Goal: Information Seeking & Learning: Learn about a topic

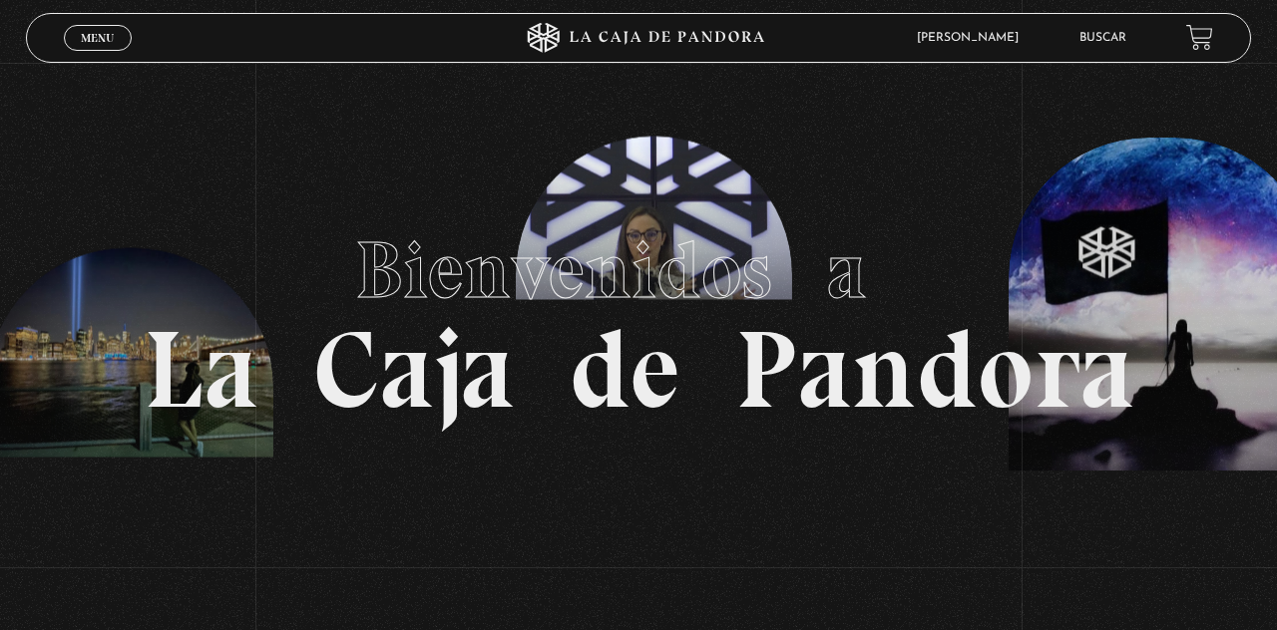
click at [705, 117] on section "Bienvenidos a La Caja de Pandora" at bounding box center [638, 315] width 1277 height 630
click at [568, 138] on section "Bienvenidos a La Caja de Pandora" at bounding box center [638, 315] width 1277 height 630
click at [714, 126] on section "Bienvenidos a La Caja de Pandora" at bounding box center [638, 315] width 1277 height 630
click at [715, 134] on section "Bienvenidos a La Caja de Pandora" at bounding box center [638, 315] width 1277 height 630
click at [105, 34] on span "Menu" at bounding box center [97, 38] width 33 height 12
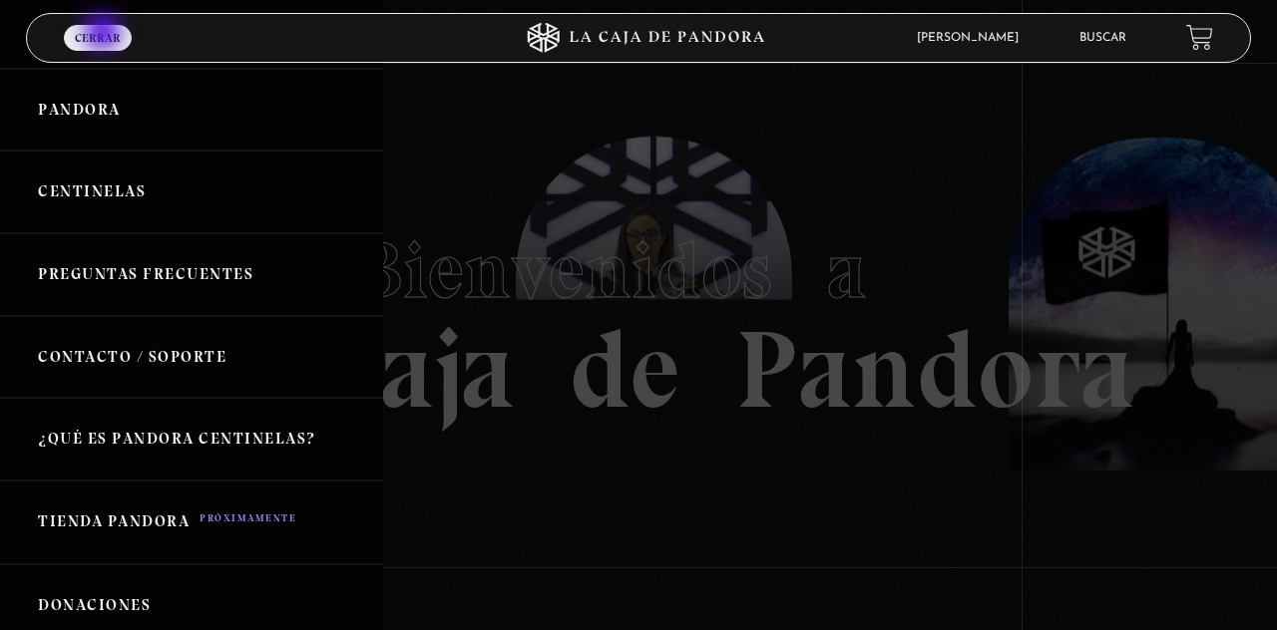
scroll to position [76, 0]
click at [60, 203] on link "Centinelas" at bounding box center [191, 193] width 383 height 83
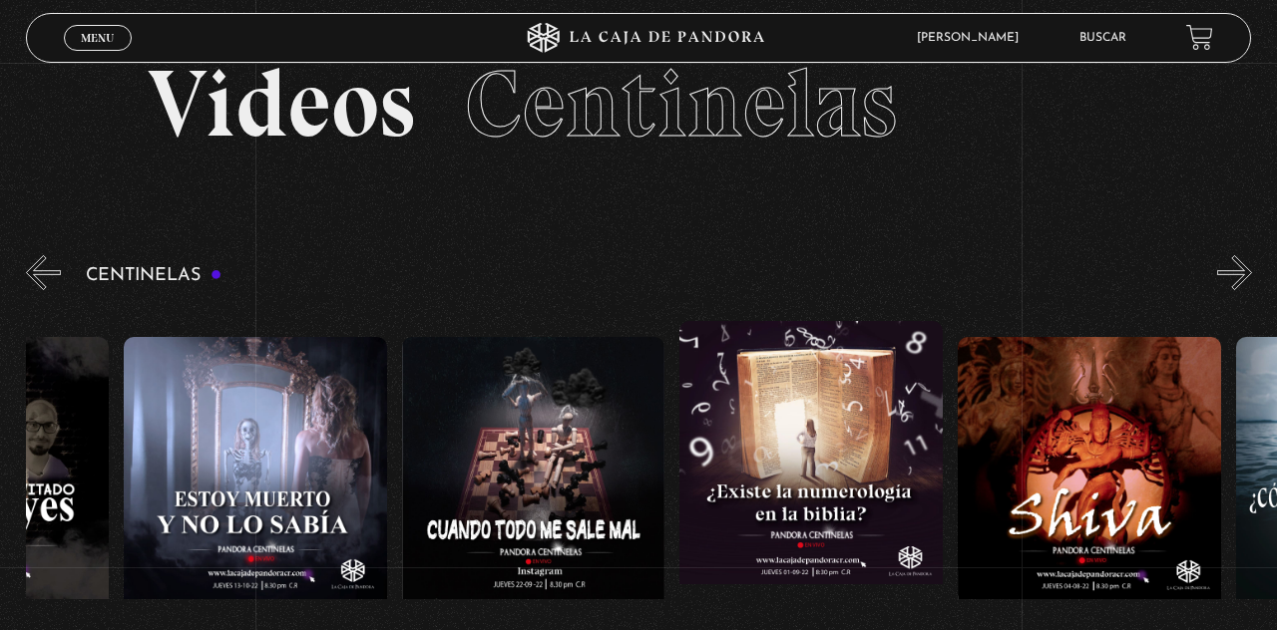
scroll to position [107, 0]
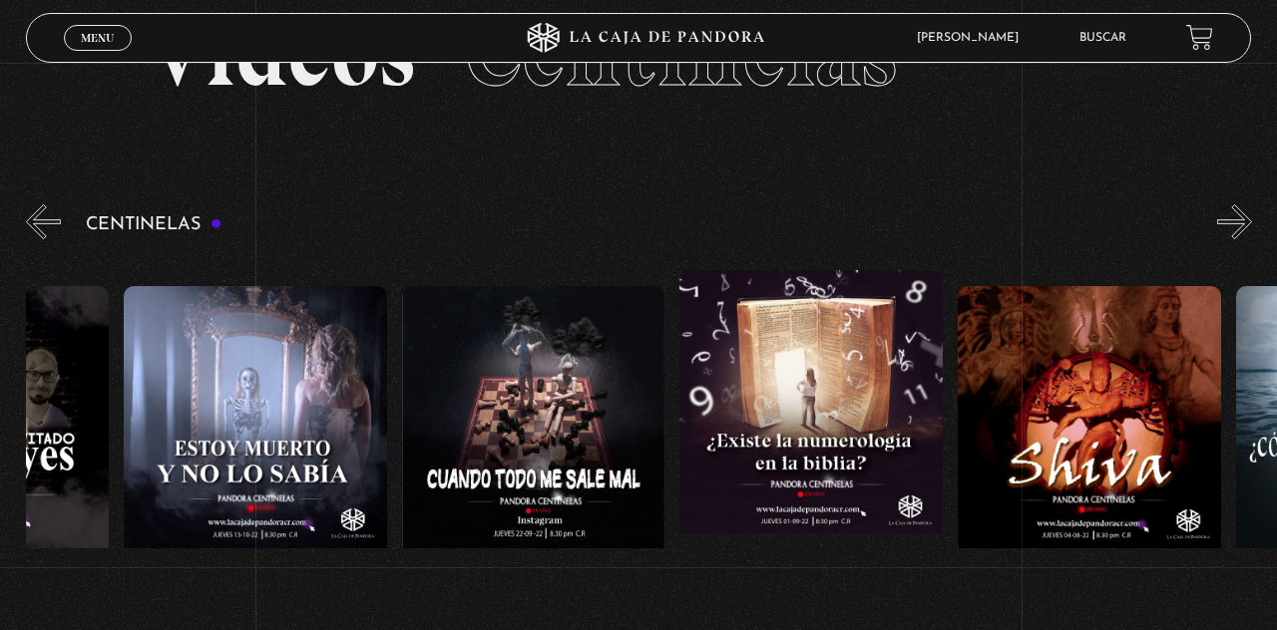
click at [1213, 195] on section "Videos Centinelas" at bounding box center [638, 78] width 1277 height 244
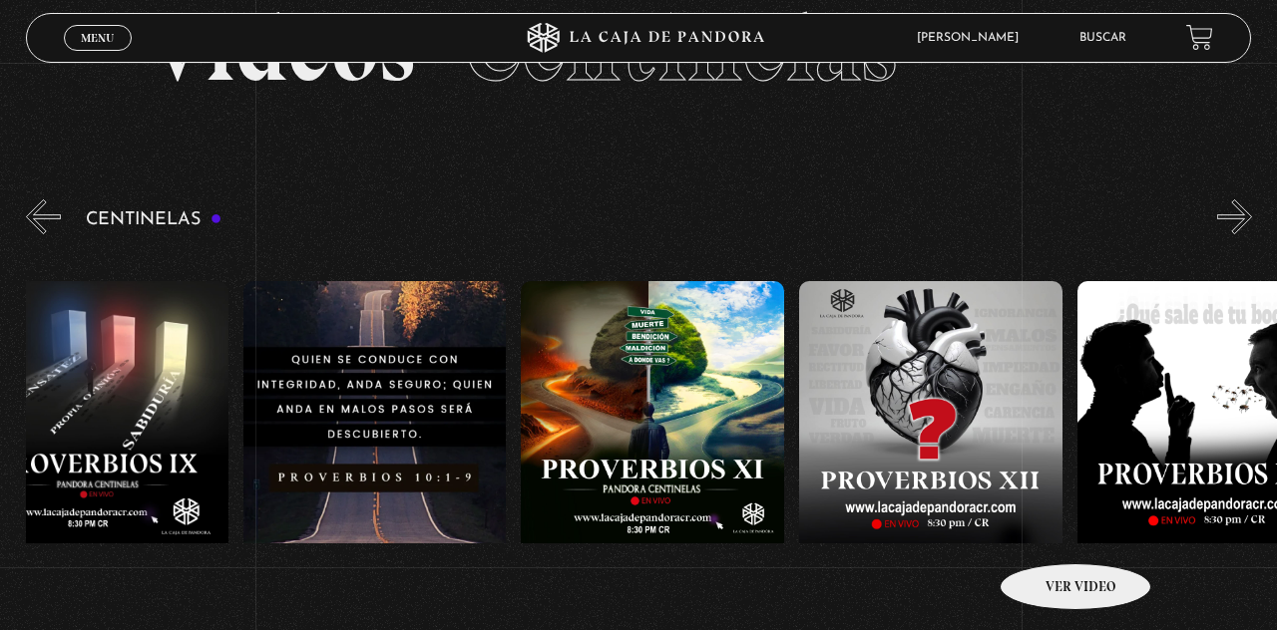
scroll to position [0, 3119]
click at [1083, 34] on link "Buscar" at bounding box center [1102, 38] width 47 height 12
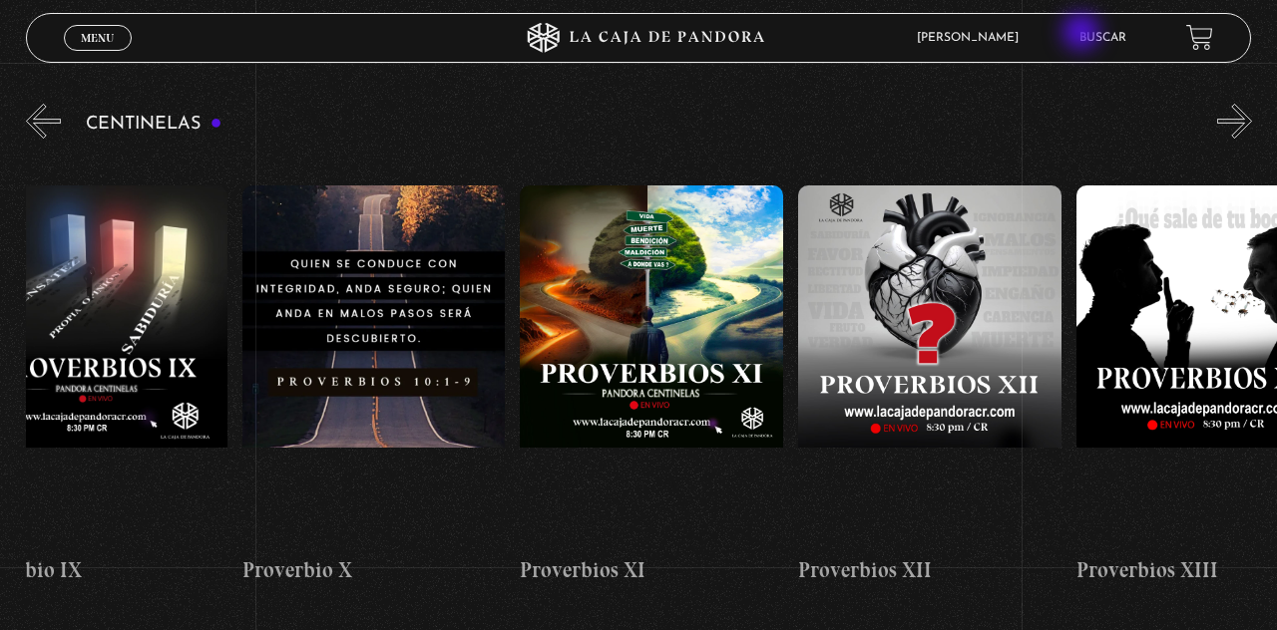
scroll to position [0, 3057]
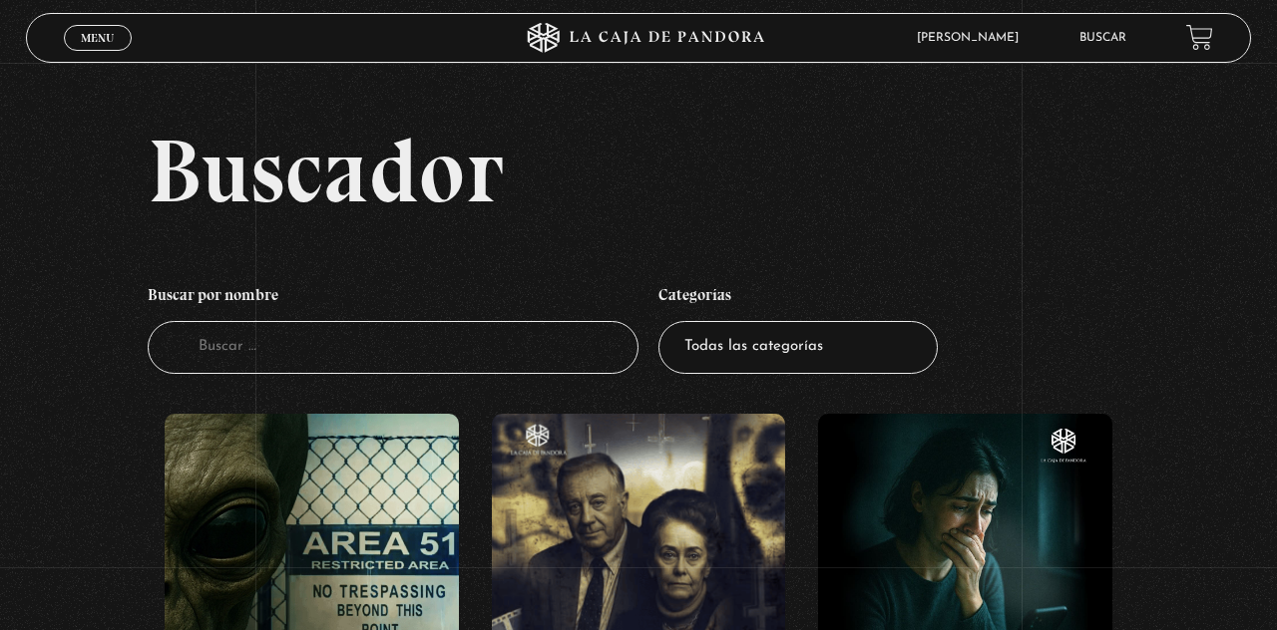
click at [220, 370] on input "Buscador" at bounding box center [393, 347] width 491 height 53
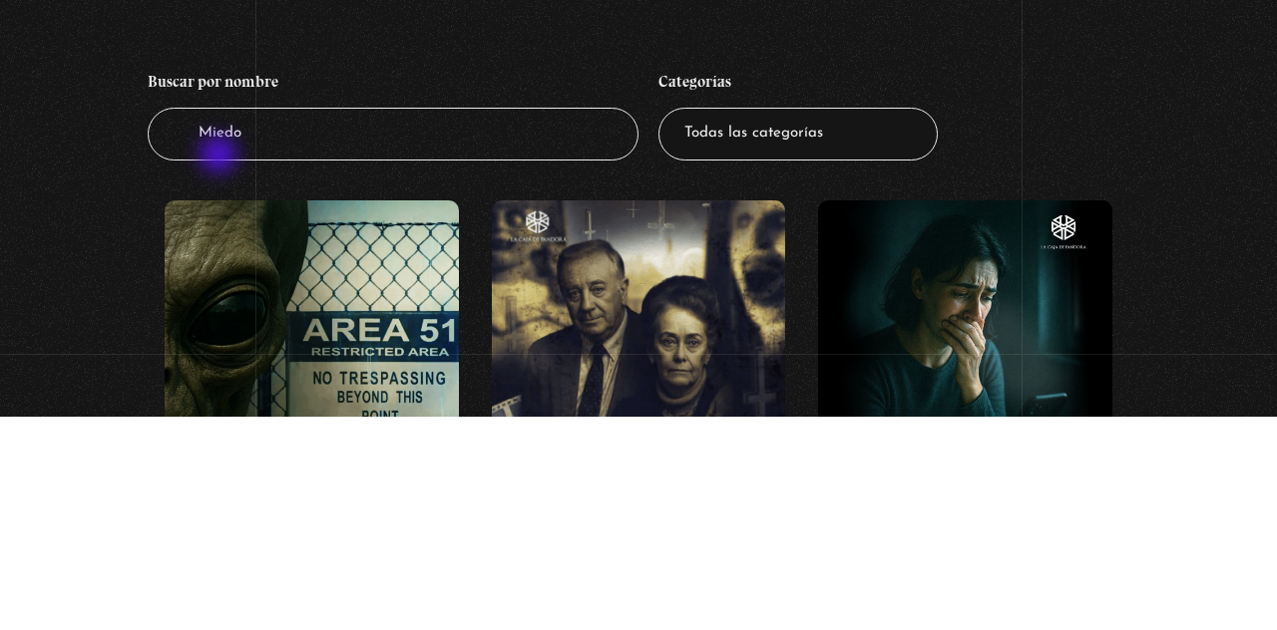
type input "Miedo"
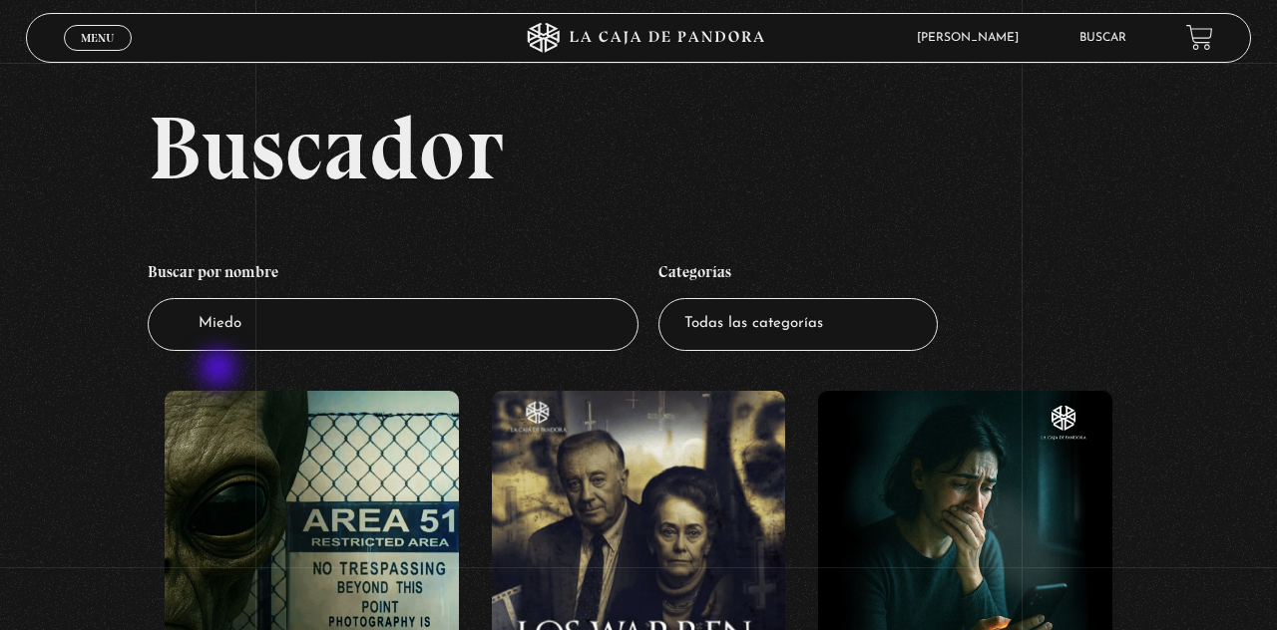
scroll to position [30, 0]
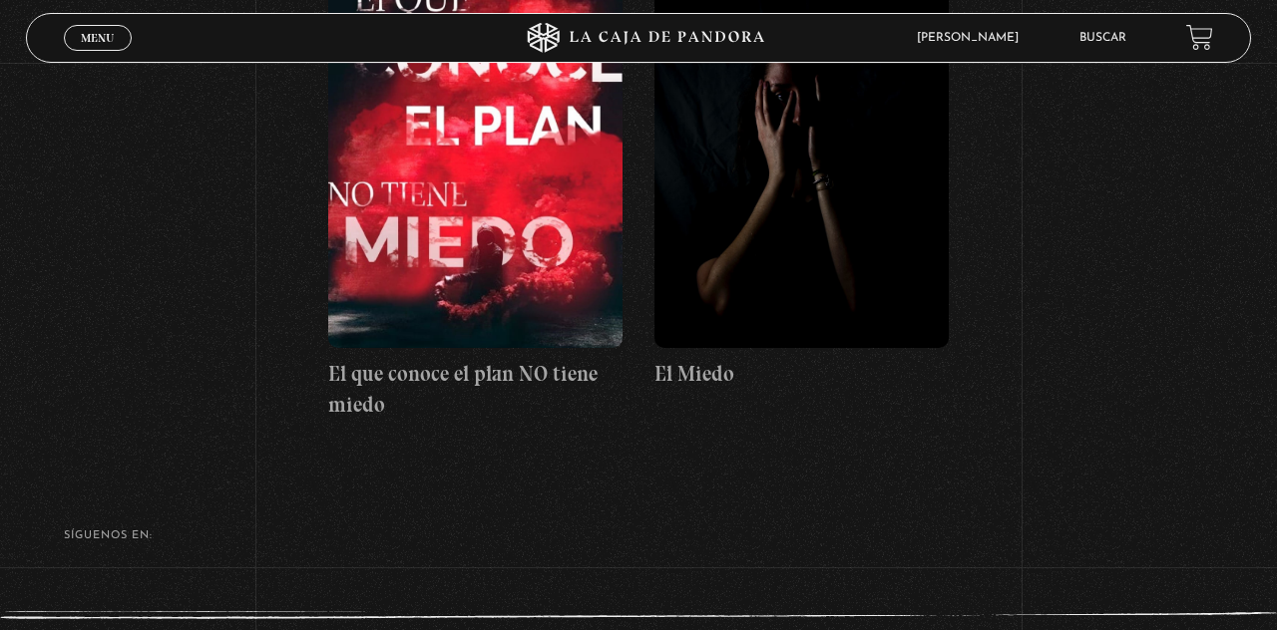
scroll to position [424, 0]
click at [359, 336] on figure at bounding box center [475, 169] width 294 height 359
click at [375, 411] on h4 "El que conoce el plan NO tiene miedo" at bounding box center [475, 390] width 294 height 63
click at [405, 462] on div "El que conoce el plan NO tiene miedo El Miedo" at bounding box center [638, 226] width 980 height 472
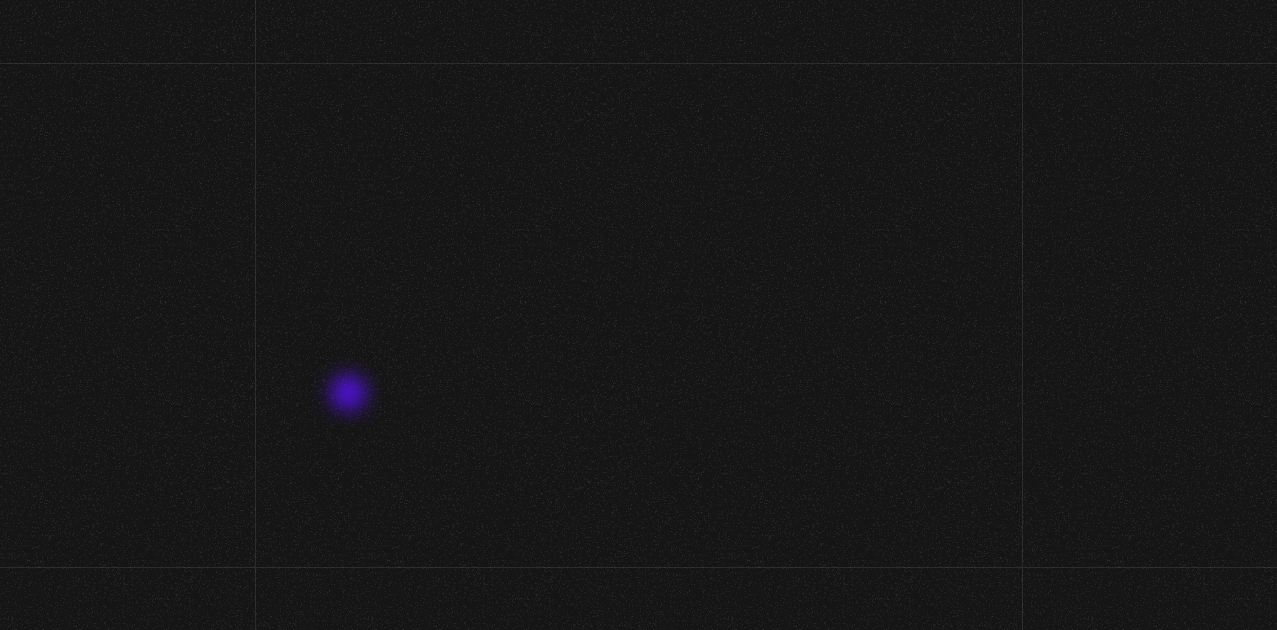
click at [258, 348] on div "Volver [DATE] El que conoce el plan NO tiene miedo WhatsApp Twitter Messenger E…" at bounding box center [638, 492] width 1277 height 858
click at [263, 361] on div "Volver [DATE] El que conoce el plan NO tiene miedo WhatsApp Twitter Messenger E…" at bounding box center [638, 492] width 1277 height 858
click at [315, 396] on div "Volver [DATE] El que conoce el plan NO tiene miedo WhatsApp Twitter Messenger E…" at bounding box center [638, 492] width 1277 height 858
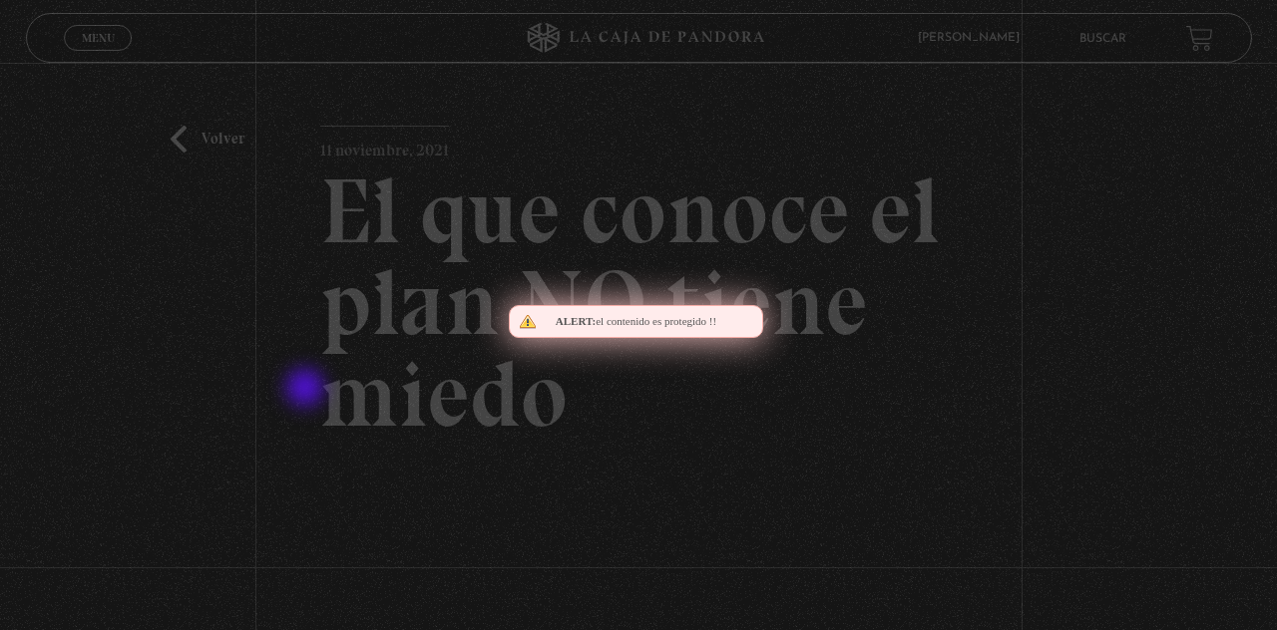
click at [324, 417] on h2 "El que conoce el plan NO tiene miedo" at bounding box center [638, 303] width 637 height 275
click at [1085, 174] on div "Volver [DATE] El que conoce el plan NO tiene miedo WhatsApp Twitter Messenger E…" at bounding box center [638, 492] width 1277 height 858
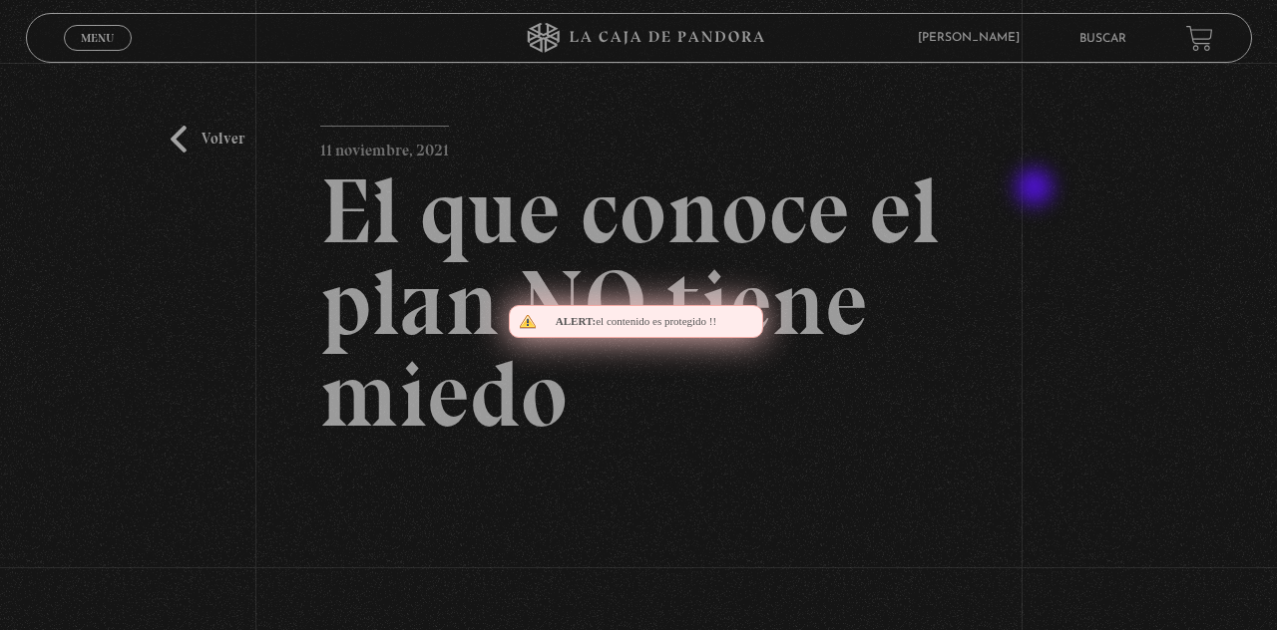
click at [296, 397] on div "Volver [DATE] El que conoce el plan NO tiene miedo WhatsApp Twitter Messenger E…" at bounding box center [638, 492] width 1277 height 858
click at [1104, 181] on div "Volver [DATE] El que conoce el plan NO tiene miedo WhatsApp Twitter Messenger E…" at bounding box center [638, 492] width 1277 height 858
click at [267, 391] on div "Volver [DATE] El que conoce el plan NO tiene miedo WhatsApp Twitter Messenger E…" at bounding box center [638, 492] width 1277 height 858
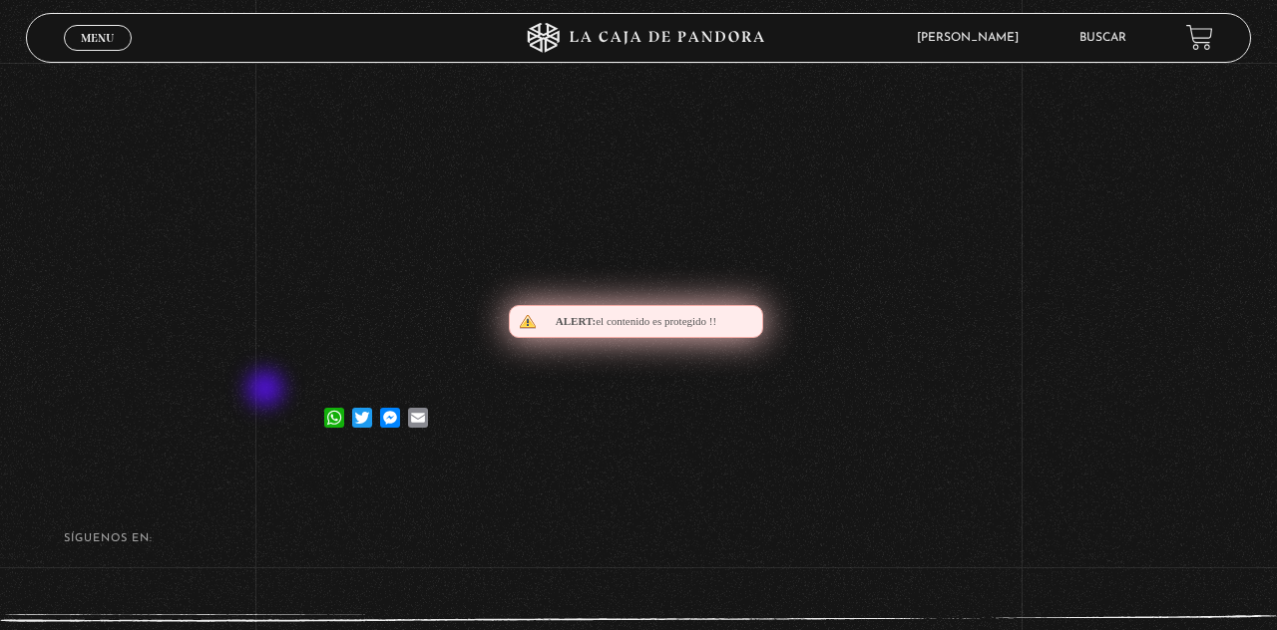
scroll to position [345, 0]
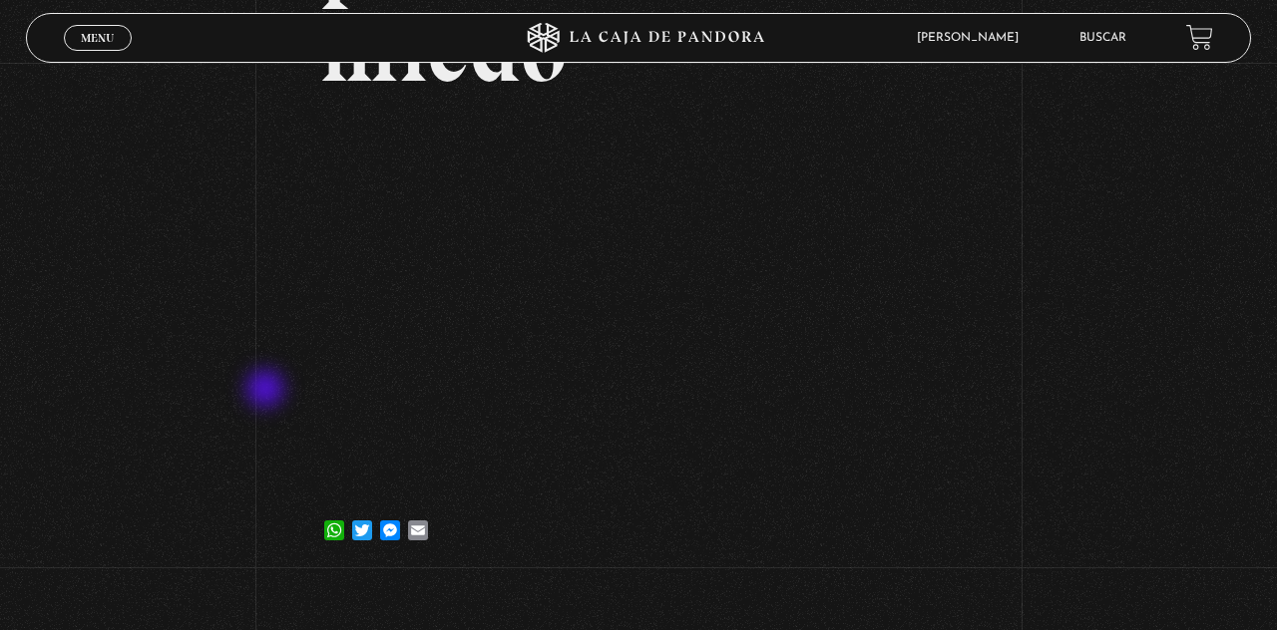
click at [1117, 223] on div "Volver [DATE] El que conoce el plan NO tiene miedo WhatsApp Twitter Messenger E…" at bounding box center [638, 147] width 1277 height 858
click at [259, 389] on div "Volver [DATE] El que conoce el plan NO tiene miedo WhatsApp Twitter Messenger E…" at bounding box center [638, 147] width 1277 height 858
click at [1102, 211] on div "Volver [DATE] El que conoce el plan NO tiene miedo WhatsApp Twitter Messenger E…" at bounding box center [638, 147] width 1277 height 858
click at [266, 386] on div "Volver [DATE] El que conoce el plan NO tiene miedo WhatsApp Twitter Messenger E…" at bounding box center [638, 147] width 1277 height 858
click at [1110, 207] on div "Volver [DATE] El que conoce el plan NO tiene miedo WhatsApp Twitter Messenger E…" at bounding box center [638, 147] width 1277 height 858
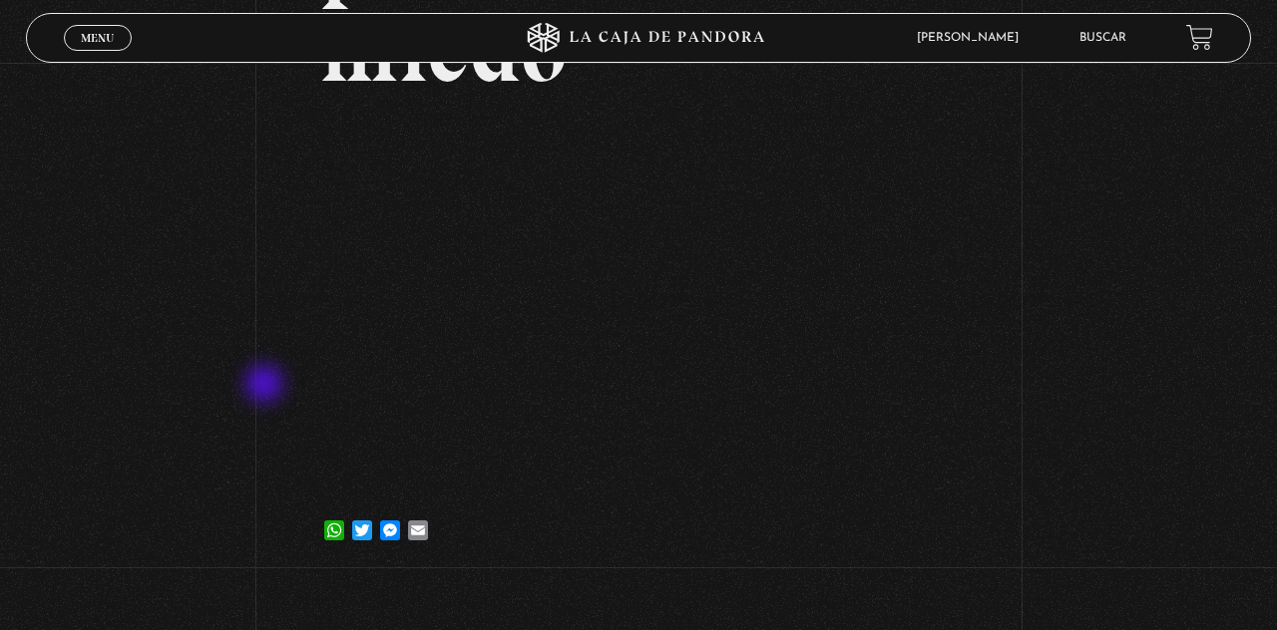
click at [243, 374] on div "Volver [DATE] El que conoce el plan NO tiene miedo WhatsApp Twitter Messenger E…" at bounding box center [638, 147] width 1277 height 858
click at [1109, 197] on div "Volver [DATE] El que conoce el plan NO tiene miedo WhatsApp Twitter Messenger E…" at bounding box center [638, 147] width 1277 height 858
click at [245, 380] on div "Volver [DATE] El que conoce el plan NO tiene miedo WhatsApp Twitter Messenger E…" at bounding box center [638, 147] width 1277 height 858
click at [1115, 182] on div "Volver [DATE] El que conoce el plan NO tiene miedo WhatsApp Twitter Messenger E…" at bounding box center [638, 147] width 1277 height 858
click at [245, 379] on div "Volver [DATE] El que conoce el plan NO tiene miedo WhatsApp Twitter Messenger E…" at bounding box center [638, 147] width 1277 height 858
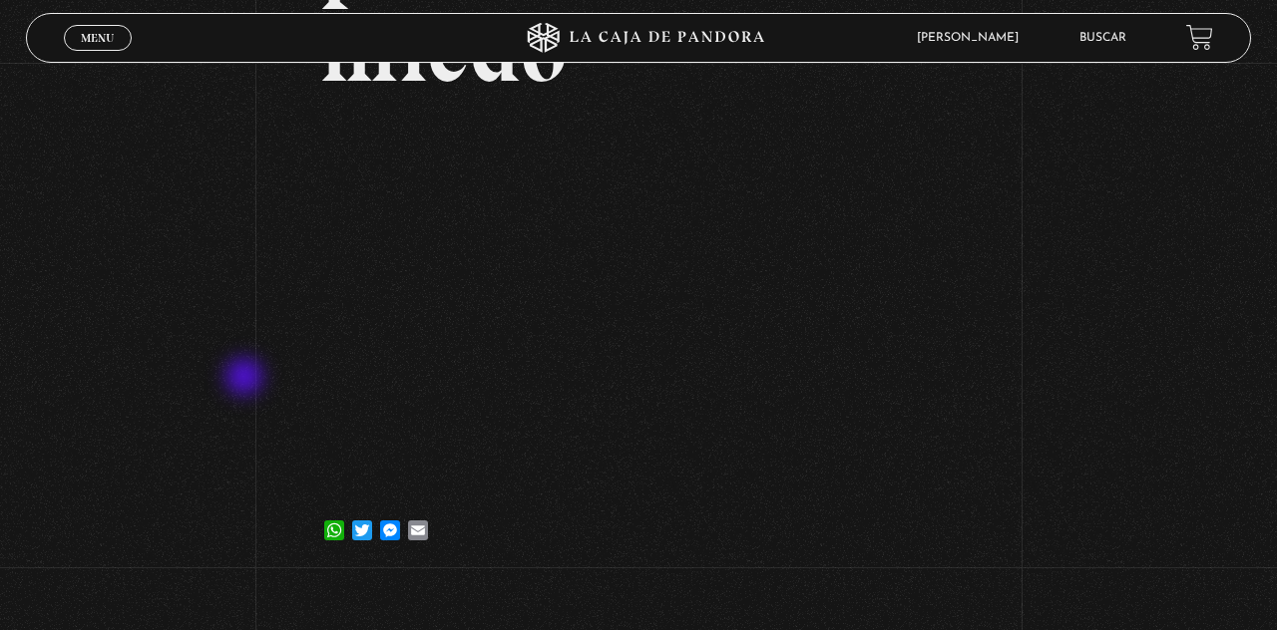
click at [1117, 177] on div "Volver [DATE] El que conoce el plan NO tiene miedo WhatsApp Twitter Messenger E…" at bounding box center [638, 147] width 1277 height 858
click at [247, 378] on div "Volver [DATE] El que conoce el plan NO tiene miedo WhatsApp Twitter Messenger E…" at bounding box center [638, 147] width 1277 height 858
click at [1106, 191] on div "Volver [DATE] El que conoce el plan NO tiene miedo WhatsApp Twitter Messenger E…" at bounding box center [638, 147] width 1277 height 858
click at [238, 373] on div "Volver [DATE] El que conoce el plan NO tiene miedo WhatsApp Twitter Messenger E…" at bounding box center [638, 147] width 1277 height 858
click at [1104, 201] on div "Volver [DATE] El que conoce el plan NO tiene miedo WhatsApp Twitter Messenger E…" at bounding box center [638, 147] width 1277 height 858
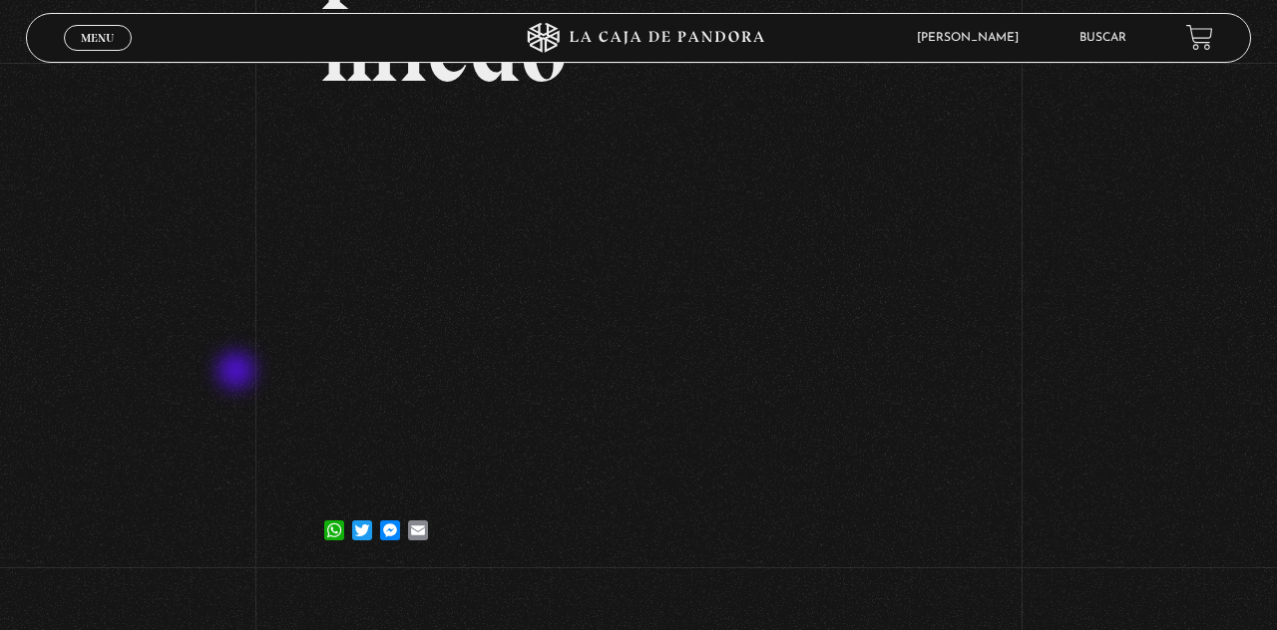
click at [245, 383] on div "Volver [DATE] El que conoce el plan NO tiene miedo WhatsApp Twitter Messenger E…" at bounding box center [638, 147] width 1277 height 858
click at [1091, 198] on div "Volver [DATE] El que conoce el plan NO tiene miedo WhatsApp Twitter Messenger E…" at bounding box center [638, 147] width 1277 height 858
click at [253, 383] on div "Volver [DATE] El que conoce el plan NO tiene miedo WhatsApp Twitter Messenger E…" at bounding box center [638, 147] width 1277 height 858
click at [1097, 195] on div "Volver [DATE] El que conoce el plan NO tiene miedo WhatsApp Twitter Messenger E…" at bounding box center [638, 147] width 1277 height 858
click at [244, 385] on div "Volver [DATE] El que conoce el plan NO tiene miedo WhatsApp Twitter Messenger E…" at bounding box center [638, 147] width 1277 height 858
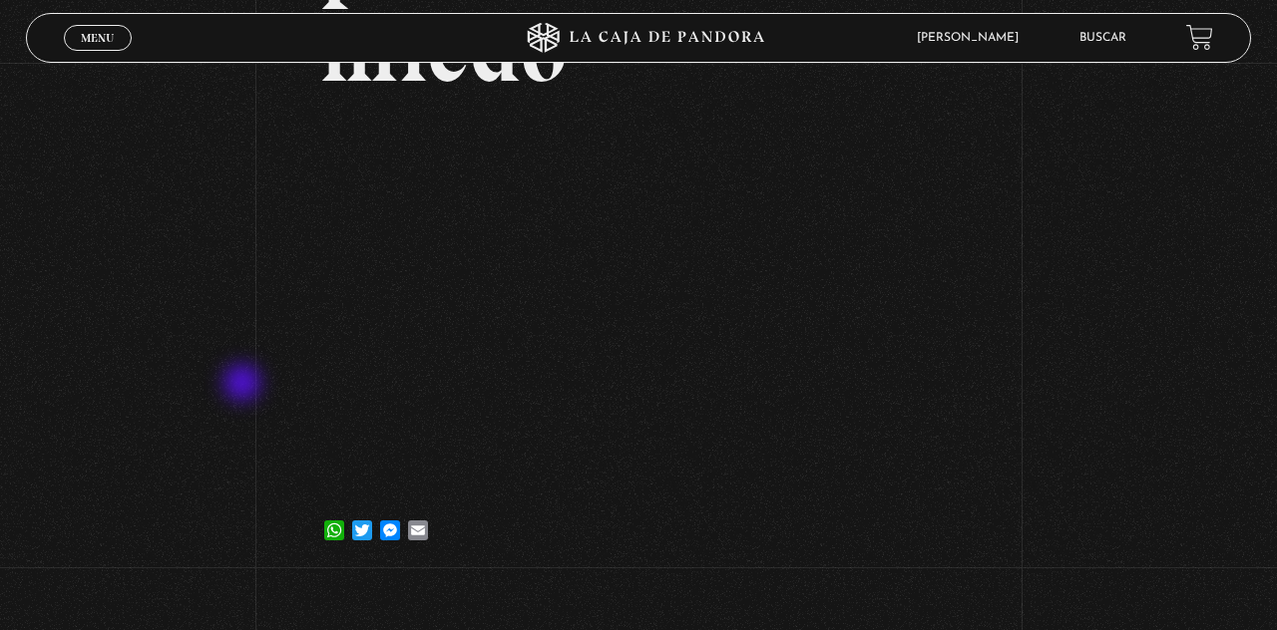
click at [1103, 173] on div "Volver [DATE] El que conoce el plan NO tiene miedo WhatsApp Twitter Messenger E…" at bounding box center [638, 147] width 1277 height 858
click at [253, 385] on div "Volver [DATE] El que conoce el plan NO tiene miedo WhatsApp Twitter Messenger E…" at bounding box center [638, 147] width 1277 height 858
click at [1099, 168] on div "Volver [DATE] El que conoce el plan NO tiene miedo WhatsApp Twitter Messenger E…" at bounding box center [638, 147] width 1277 height 858
click at [253, 393] on div "Volver [DATE] El que conoce el plan NO tiene miedo WhatsApp Twitter Messenger E…" at bounding box center [638, 147] width 1277 height 858
click at [1107, 158] on div "Volver [DATE] El que conoce el plan NO tiene miedo WhatsApp Twitter Messenger E…" at bounding box center [638, 147] width 1277 height 858
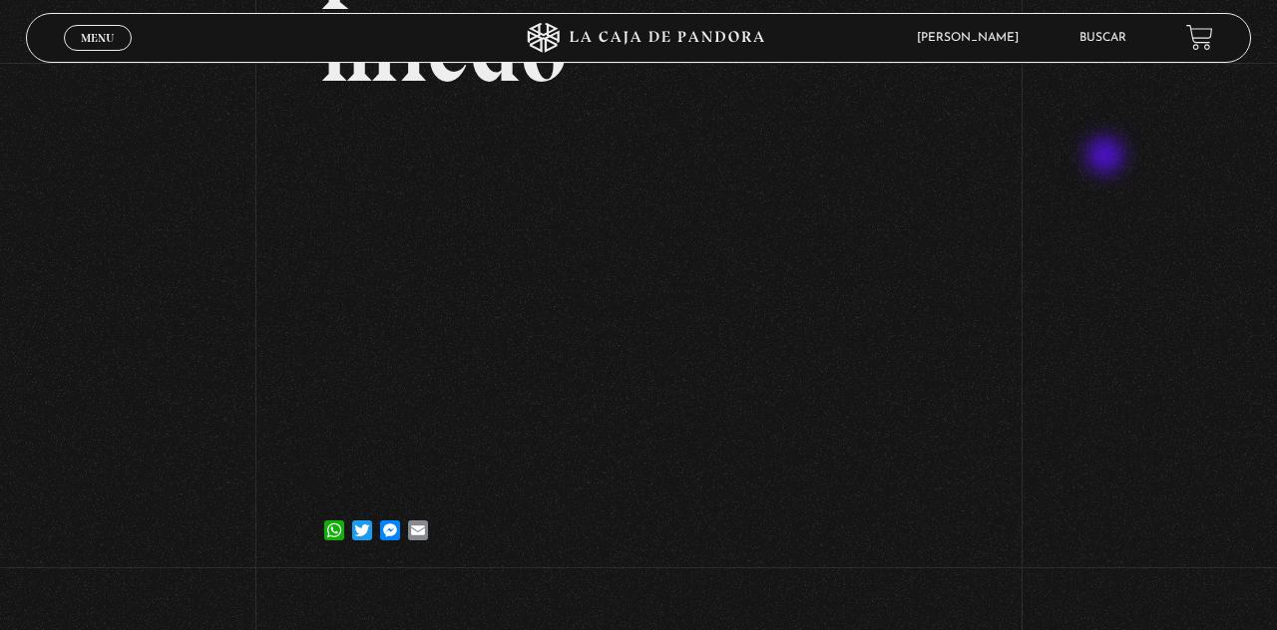
click at [250, 389] on div "Volver [DATE] El que conoce el plan NO tiene miedo WhatsApp Twitter Messenger E…" at bounding box center [638, 147] width 1277 height 858
click at [1113, 152] on div "Volver [DATE] El que conoce el plan NO tiene miedo WhatsApp Twitter Messenger E…" at bounding box center [638, 147] width 1277 height 858
click at [250, 393] on div "Volver [DATE] El que conoce el plan NO tiene miedo WhatsApp Twitter Messenger E…" at bounding box center [638, 147] width 1277 height 858
click at [1113, 152] on div "Volver [DATE] El que conoce el plan NO tiene miedo WhatsApp Twitter Messenger E…" at bounding box center [638, 147] width 1277 height 858
click at [255, 397] on div "Volver [DATE] El que conoce el plan NO tiene miedo WhatsApp Twitter Messenger E…" at bounding box center [638, 147] width 1277 height 858
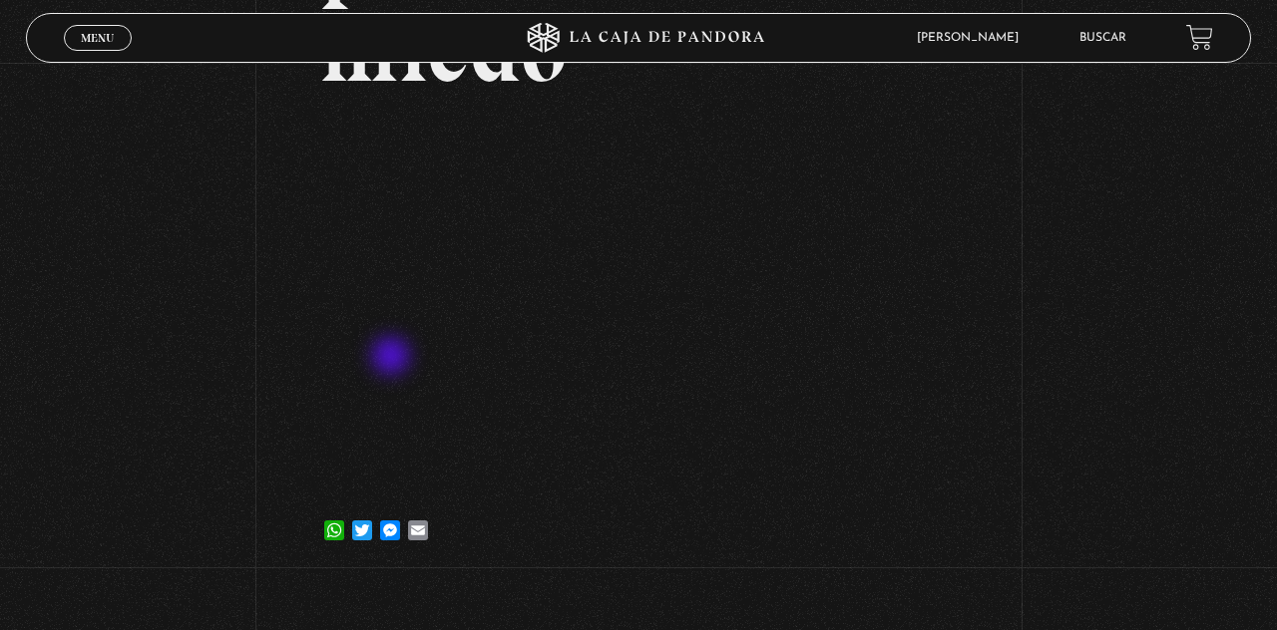
click at [1105, 175] on div "Volver [DATE] El que conoce el plan NO tiene miedo WhatsApp Twitter Messenger E…" at bounding box center [638, 147] width 1277 height 858
click at [267, 397] on div "Volver [DATE] El que conoce el plan NO tiene miedo WhatsApp Twitter Messenger E…" at bounding box center [638, 147] width 1277 height 858
click at [1107, 185] on div "Volver [DATE] El que conoce el plan NO tiene miedo WhatsApp Twitter Messenger E…" at bounding box center [638, 147] width 1277 height 858
click at [269, 395] on div "Volver [DATE] El que conoce el plan NO tiene miedo WhatsApp Twitter Messenger E…" at bounding box center [638, 147] width 1277 height 858
click at [1115, 182] on div "Volver [DATE] El que conoce el plan NO tiene miedo WhatsApp Twitter Messenger E…" at bounding box center [638, 147] width 1277 height 858
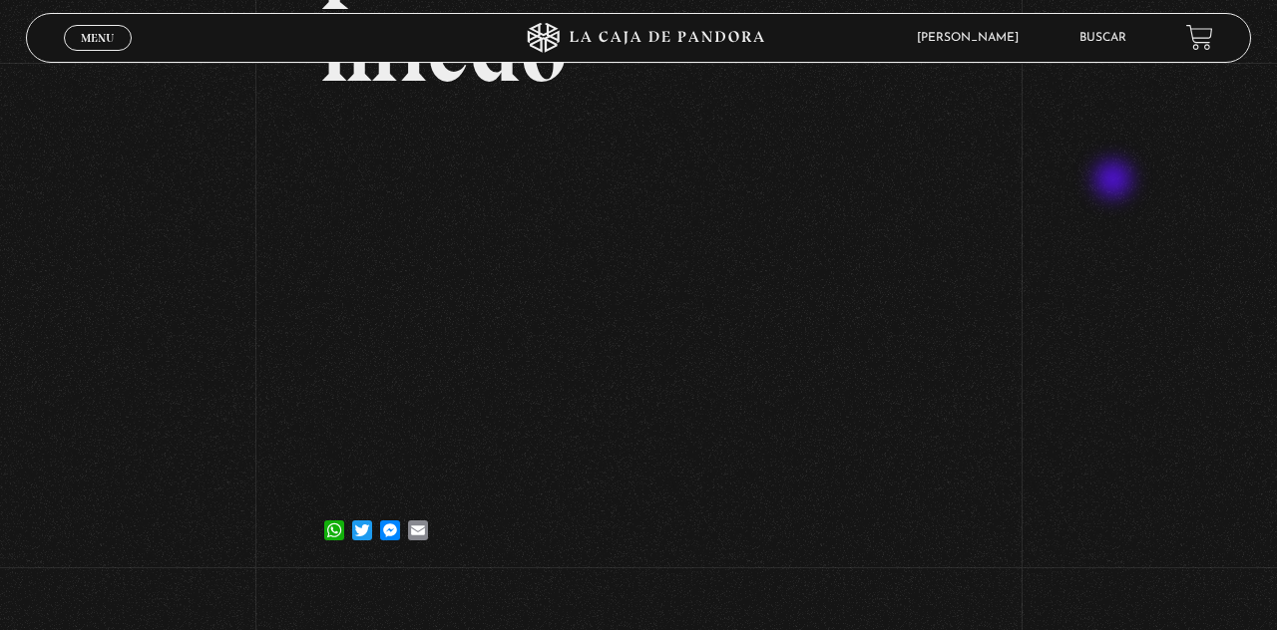
click at [274, 397] on div "Volver [DATE] El que conoce el plan NO tiene miedo WhatsApp Twitter Messenger E…" at bounding box center [638, 147] width 1277 height 858
click at [1119, 174] on div "Volver [DATE] El que conoce el plan NO tiene miedo WhatsApp Twitter Messenger E…" at bounding box center [638, 147] width 1277 height 858
click at [269, 389] on div "Volver [DATE] El que conoce el plan NO tiene miedo WhatsApp Twitter Messenger E…" at bounding box center [638, 147] width 1277 height 858
click at [1136, 178] on div "Volver [DATE] El que conoce el plan NO tiene miedo WhatsApp Twitter Messenger E…" at bounding box center [638, 147] width 1277 height 858
click at [269, 389] on div "Volver [DATE] El que conoce el plan NO tiene miedo WhatsApp Twitter Messenger E…" at bounding box center [638, 147] width 1277 height 858
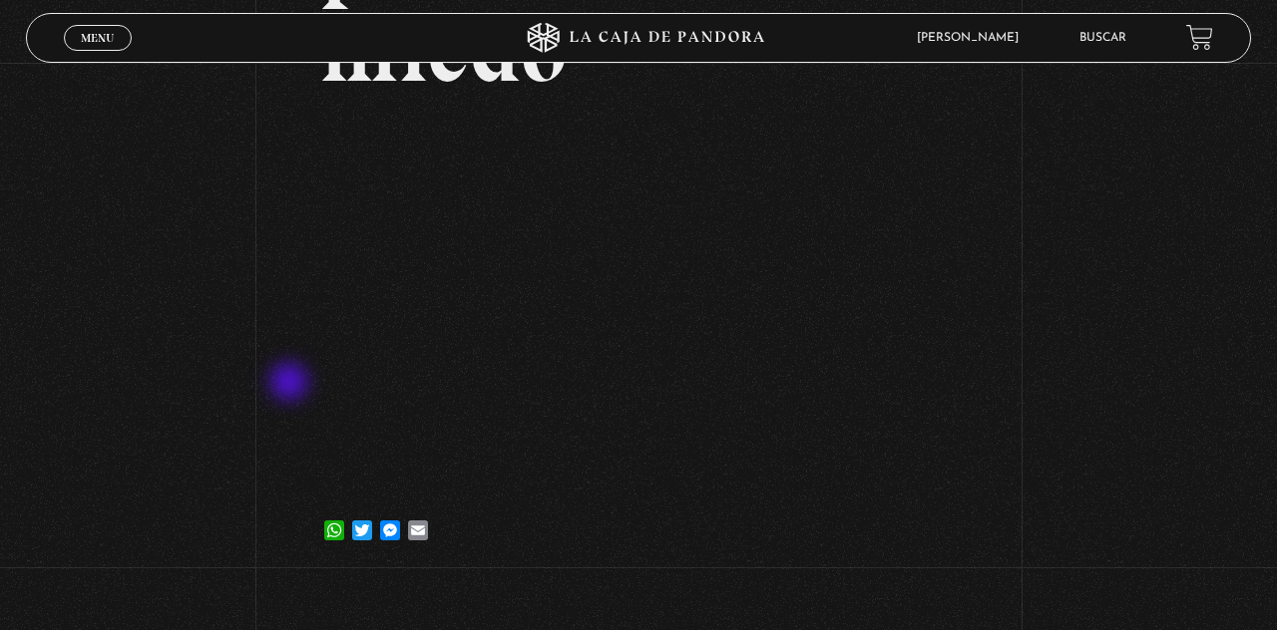
click at [1135, 176] on div "Volver [DATE] El que conoce el plan NO tiene miedo WhatsApp Twitter Messenger E…" at bounding box center [638, 147] width 1277 height 858
click at [277, 397] on div "Volver [DATE] El que conoce el plan NO tiene miedo WhatsApp Twitter Messenger E…" at bounding box center [638, 147] width 1277 height 858
click at [1138, 177] on div "Volver [DATE] El que conoce el plan NO tiene miedo WhatsApp Twitter Messenger E…" at bounding box center [638, 147] width 1277 height 858
click at [285, 405] on div "Volver [DATE] El que conoce el plan NO tiene miedo WhatsApp Twitter Messenger E…" at bounding box center [638, 147] width 1277 height 858
click at [1139, 173] on div "Volver [DATE] El que conoce el plan NO tiene miedo WhatsApp Twitter Messenger E…" at bounding box center [638, 147] width 1277 height 858
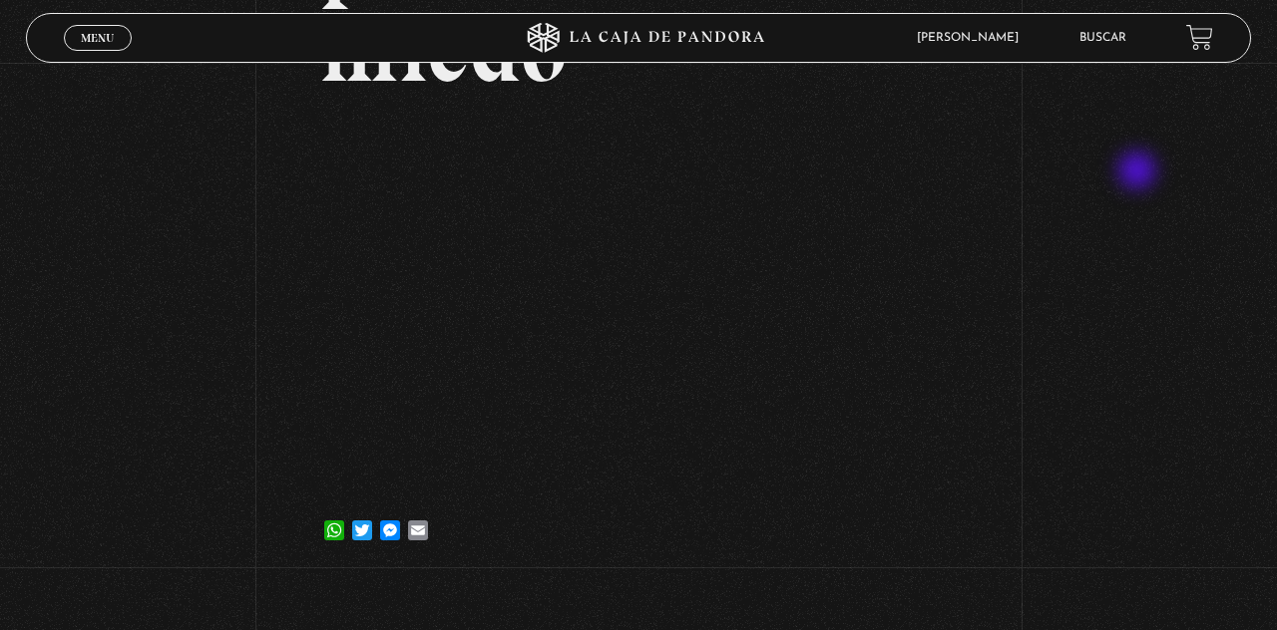
click at [287, 404] on div "Volver [DATE] El que conoce el plan NO tiene miedo WhatsApp Twitter Messenger E…" at bounding box center [638, 147] width 1277 height 858
click at [1139, 172] on div "Volver [DATE] El que conoce el plan NO tiene miedo WhatsApp Twitter Messenger E…" at bounding box center [638, 147] width 1277 height 858
click at [281, 413] on div "Volver [DATE] El que conoce el plan NO tiene miedo WhatsApp Twitter Messenger E…" at bounding box center [638, 147] width 1277 height 858
click at [1141, 176] on div "Volver [DATE] El que conoce el plan NO tiene miedo WhatsApp Twitter Messenger E…" at bounding box center [638, 147] width 1277 height 858
click at [279, 414] on div "Volver [DATE] El que conoce el plan NO tiene miedo WhatsApp Twitter Messenger E…" at bounding box center [638, 147] width 1277 height 858
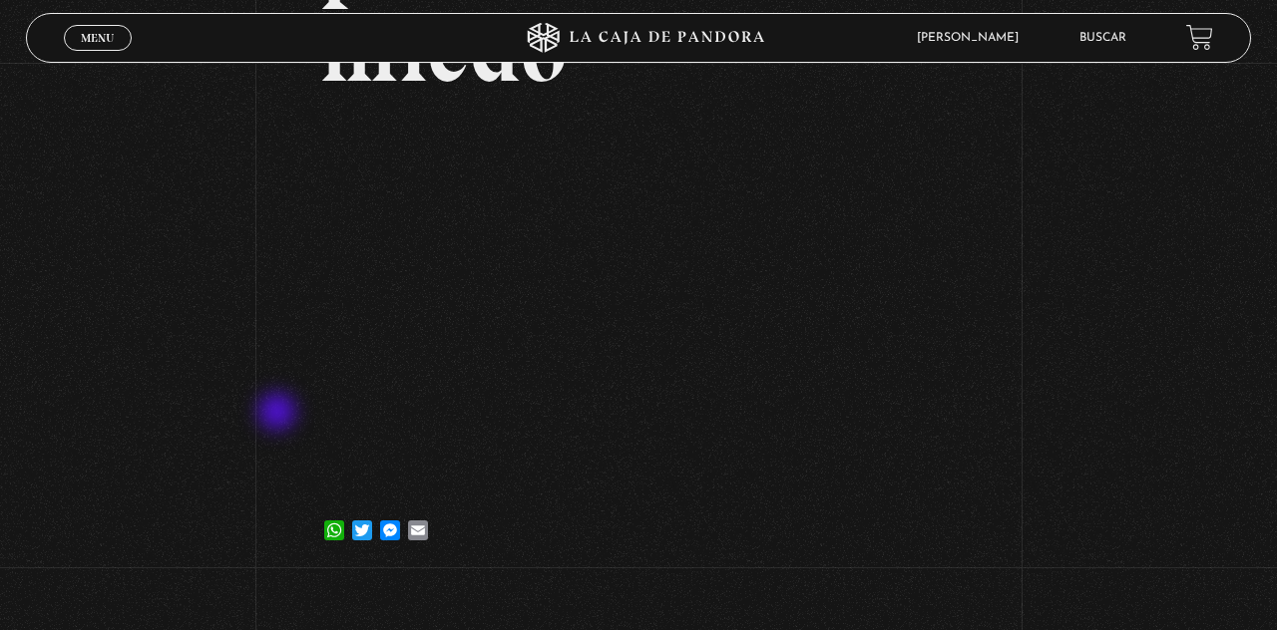
click at [1152, 182] on div "Volver [DATE] El que conoce el plan NO tiene miedo WhatsApp Twitter Messenger E…" at bounding box center [638, 147] width 1277 height 858
click at [291, 430] on div "Volver [DATE] El que conoce el plan NO tiene miedo WhatsApp Twitter Messenger E…" at bounding box center [638, 147] width 1277 height 858
click at [1146, 177] on div "Volver [DATE] El que conoce el plan NO tiene miedo WhatsApp Twitter Messenger E…" at bounding box center [638, 147] width 1277 height 858
click at [300, 423] on div "Volver [DATE] El que conoce el plan NO tiene miedo WhatsApp Twitter Messenger E…" at bounding box center [638, 147] width 1277 height 858
click at [1153, 180] on div "Volver [DATE] El que conoce el plan NO tiene miedo WhatsApp Twitter Messenger E…" at bounding box center [638, 147] width 1277 height 858
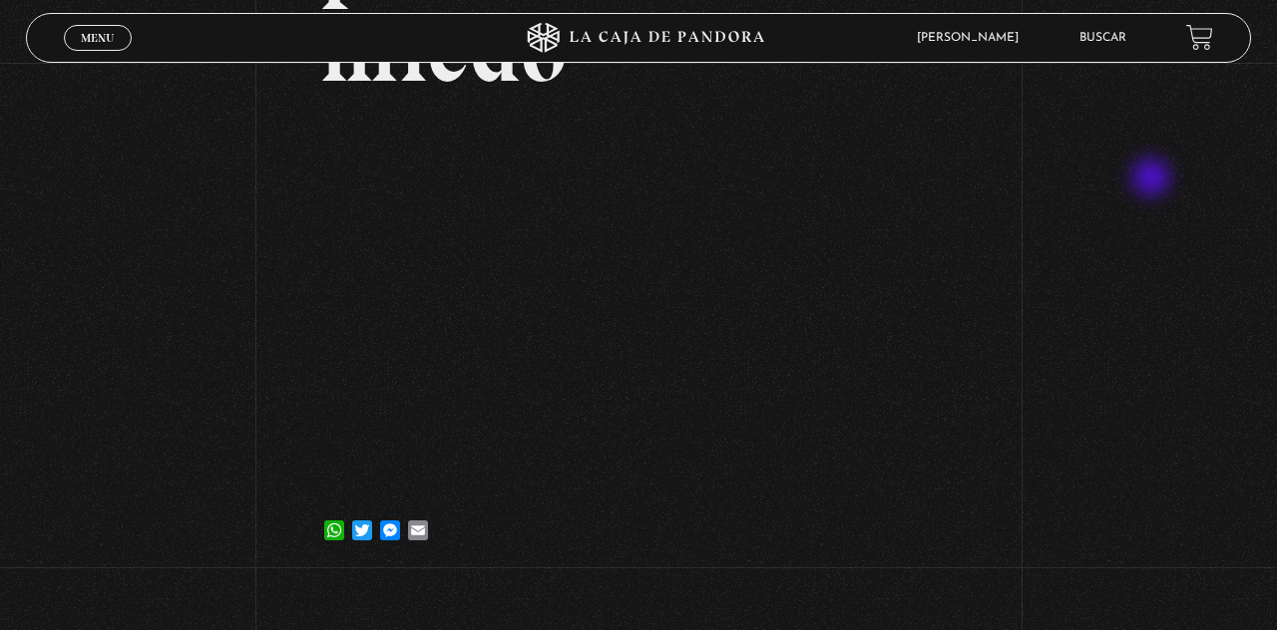
click at [1142, 182] on div "Volver [DATE] El que conoce el plan NO tiene miedo WhatsApp Twitter Messenger E…" at bounding box center [638, 147] width 1277 height 858
click at [293, 405] on div "Volver [DATE] El que conoce el plan NO tiene miedo WhatsApp Twitter Messenger E…" at bounding box center [638, 147] width 1277 height 858
click at [1173, 199] on div "Volver [DATE] El que conoce el plan NO tiene miedo WhatsApp Twitter Messenger E…" at bounding box center [638, 147] width 1277 height 858
click at [300, 410] on div "Volver [DATE] El que conoce el plan NO tiene miedo WhatsApp Twitter Messenger E…" at bounding box center [638, 147] width 1277 height 858
click at [1145, 178] on div "Volver [DATE] El que conoce el plan NO tiene miedo WhatsApp Twitter Messenger E…" at bounding box center [638, 147] width 1277 height 858
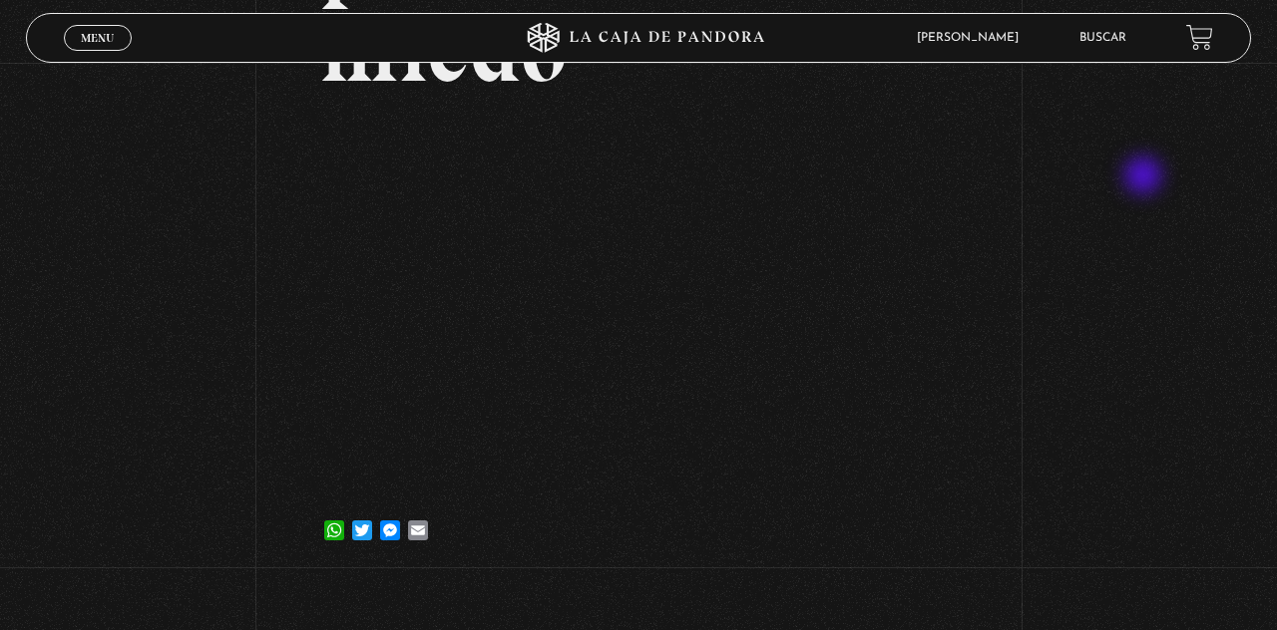
click at [301, 414] on div "Volver [DATE] El que conoce el plan NO tiene miedo WhatsApp Twitter Messenger E…" at bounding box center [638, 147] width 1277 height 858
click at [1143, 166] on div "Volver [DATE] El que conoce el plan NO tiene miedo WhatsApp Twitter Messenger E…" at bounding box center [638, 147] width 1277 height 858
click at [314, 433] on div "Volver [DATE] El que conoce el plan NO tiene miedo WhatsApp Twitter Messenger E…" at bounding box center [638, 147] width 1277 height 858
click at [1141, 159] on div "Volver [DATE] El que conoce el plan NO tiene miedo WhatsApp Twitter Messenger E…" at bounding box center [638, 147] width 1277 height 858
click at [1129, 154] on div "Volver [DATE] El que conoce el plan NO tiene miedo WhatsApp Twitter Messenger E…" at bounding box center [638, 147] width 1277 height 858
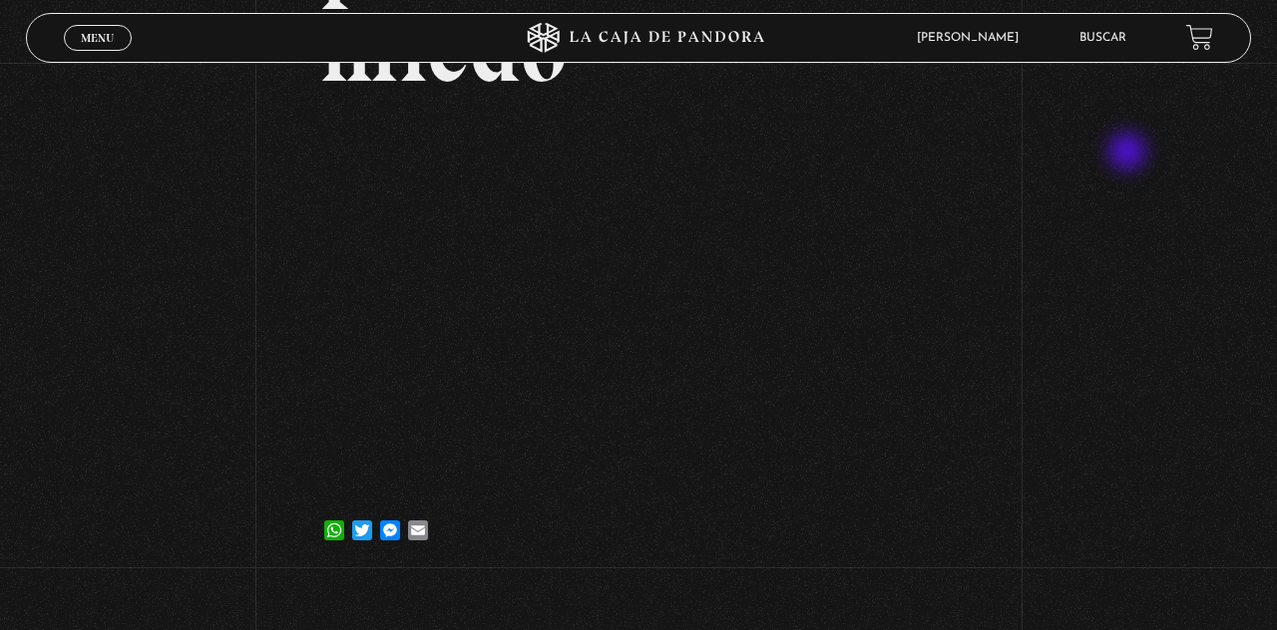
click at [1161, 128] on div "Volver [DATE] El que conoce el plan NO tiene miedo WhatsApp Twitter Messenger E…" at bounding box center [638, 147] width 1277 height 858
click at [1155, 141] on div "Volver [DATE] El que conoce el plan NO tiene miedo WhatsApp Twitter Messenger E…" at bounding box center [638, 147] width 1277 height 858
click at [1155, 139] on div "Volver [DATE] El que conoce el plan NO tiene miedo WhatsApp Twitter Messenger E…" at bounding box center [638, 147] width 1277 height 858
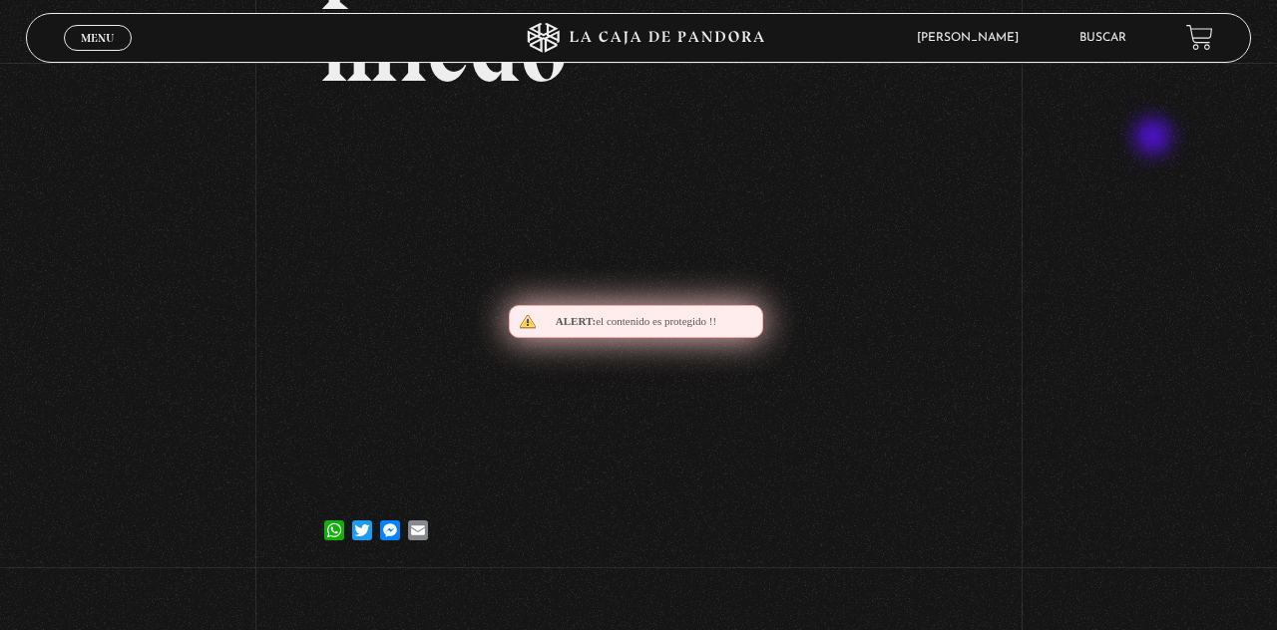
click at [1125, 174] on div "Volver [DATE] El que conoce el plan NO tiene miedo WhatsApp Twitter Messenger E…" at bounding box center [638, 147] width 1277 height 858
click at [265, 465] on div "Volver [DATE] El que conoce el plan NO tiene miedo WhatsApp Twitter Messenger E…" at bounding box center [638, 147] width 1277 height 858
click at [1139, 174] on div "Volver [DATE] El que conoce el plan NO tiene miedo WhatsApp Twitter Messenger E…" at bounding box center [638, 147] width 1277 height 858
click at [1123, 237] on div "Volver [DATE] El que conoce el plan NO tiene miedo WhatsApp Twitter Messenger E…" at bounding box center [638, 147] width 1277 height 858
click at [239, 369] on div "Volver [DATE] El que conoce el plan NO tiene miedo WhatsApp Twitter Messenger E…" at bounding box center [638, 147] width 1277 height 858
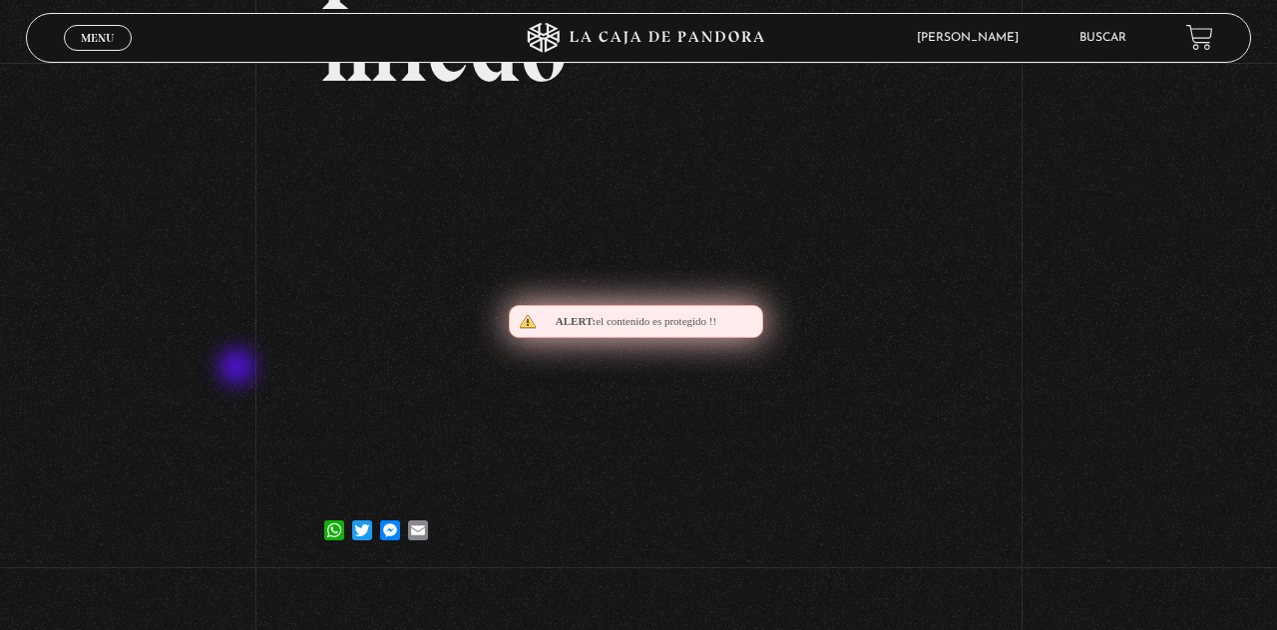
click at [1114, 284] on div "Volver [DATE] El que conoce el plan NO tiene miedo WhatsApp Twitter Messenger E…" at bounding box center [638, 147] width 1277 height 858
click at [233, 355] on div "Volver [DATE] El que conoce el plan NO tiene miedo WhatsApp Twitter Messenger E…" at bounding box center [638, 147] width 1277 height 858
click at [1110, 280] on div "Volver [DATE] El que conoce el plan NO tiene miedo WhatsApp Twitter Messenger E…" at bounding box center [638, 147] width 1277 height 858
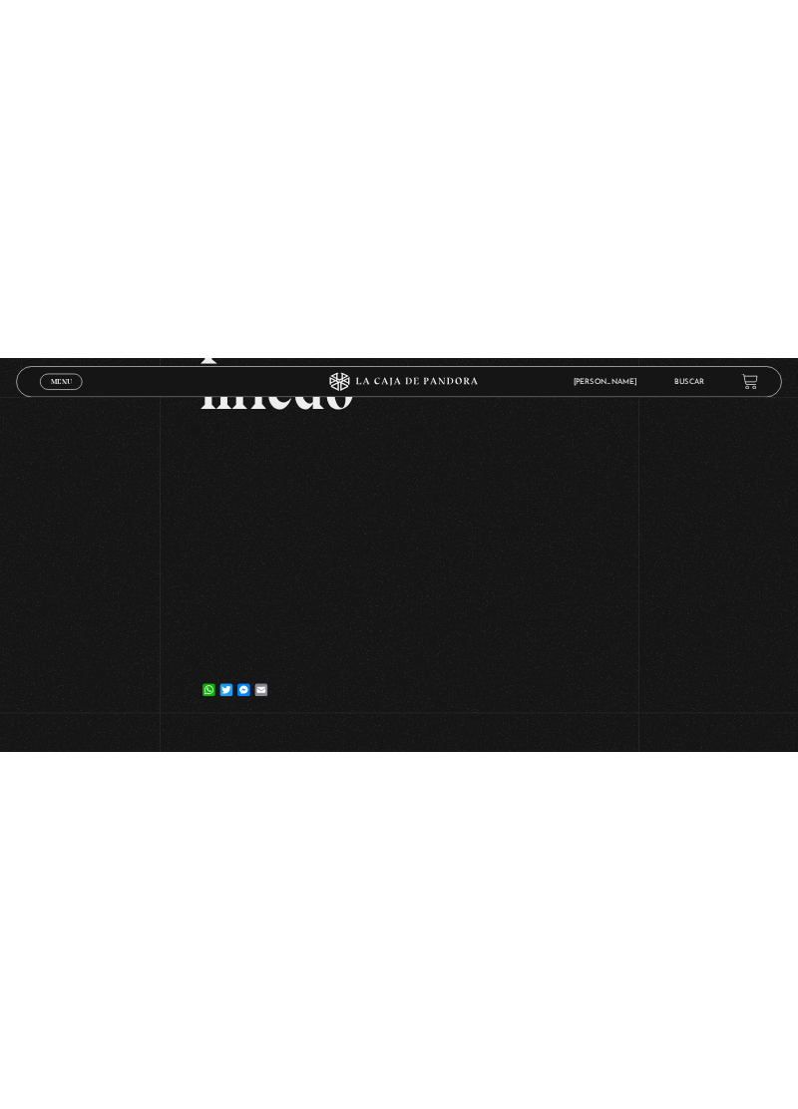
scroll to position [381, 0]
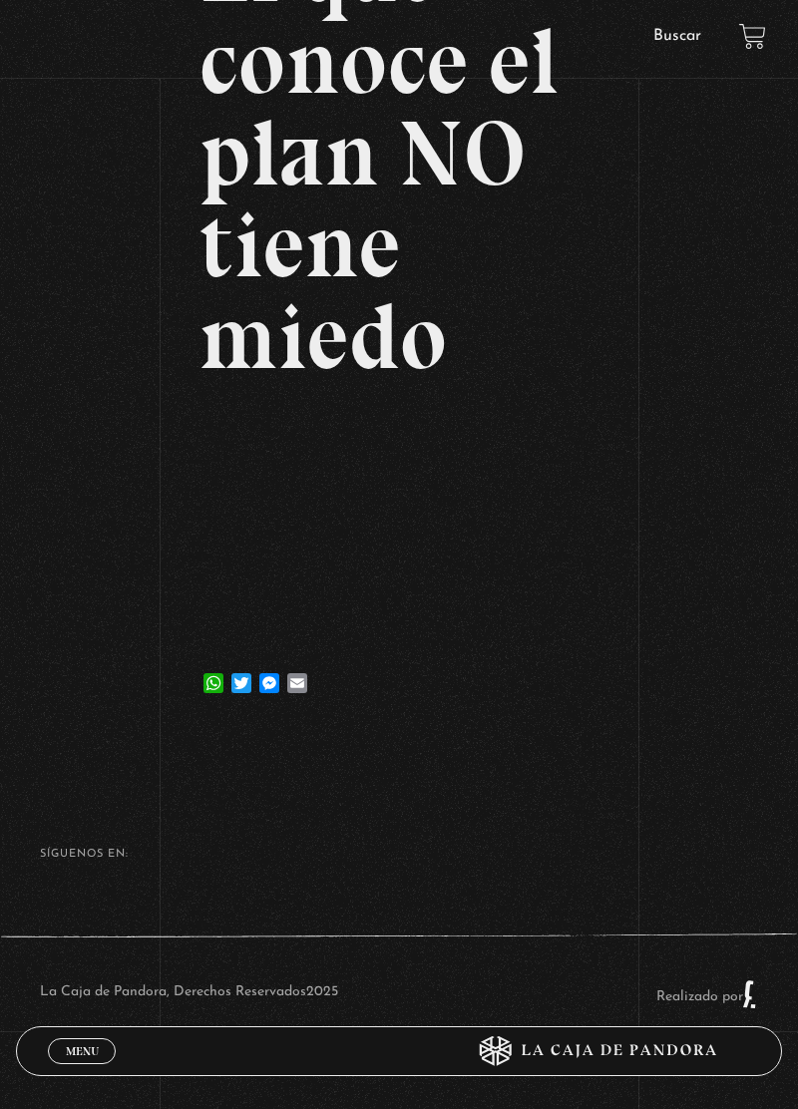
click at [704, 598] on div "Volver [DATE] El que conoce el plan NO tiene miedo WhatsApp Twitter Messenger E…" at bounding box center [399, 239] width 798 height 980
click at [797, 240] on div "Volver [DATE] El que conoce el plan NO tiene miedo WhatsApp Twitter Messenger E…" at bounding box center [399, 239] width 798 height 980
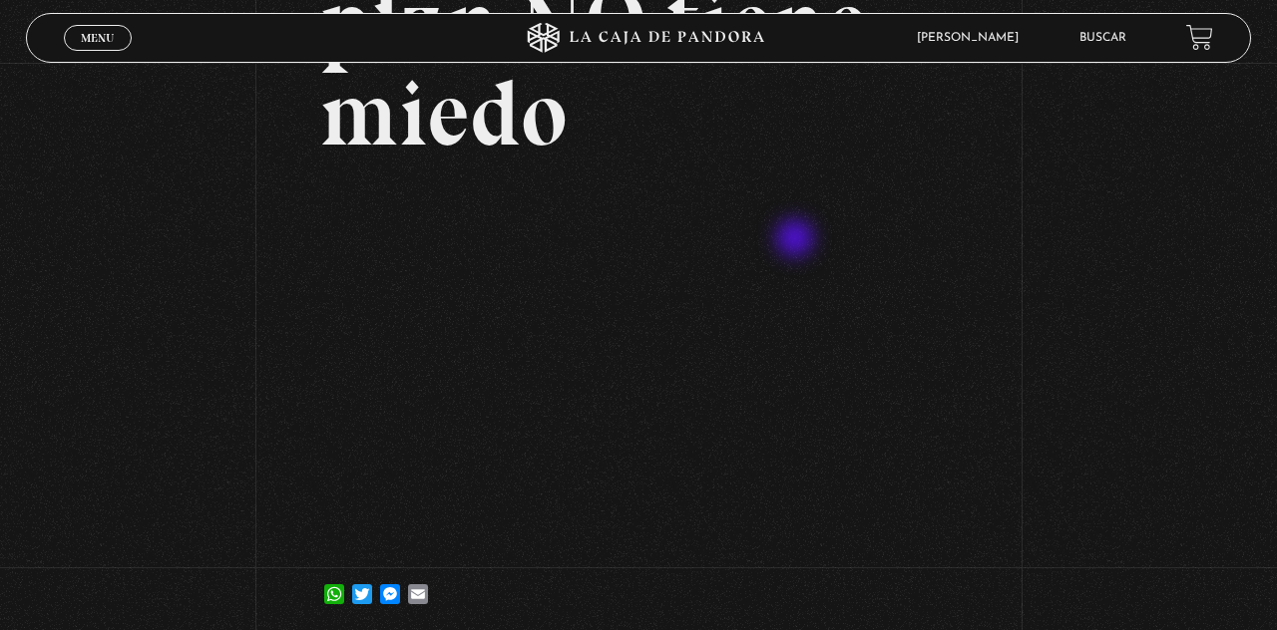
scroll to position [273, 0]
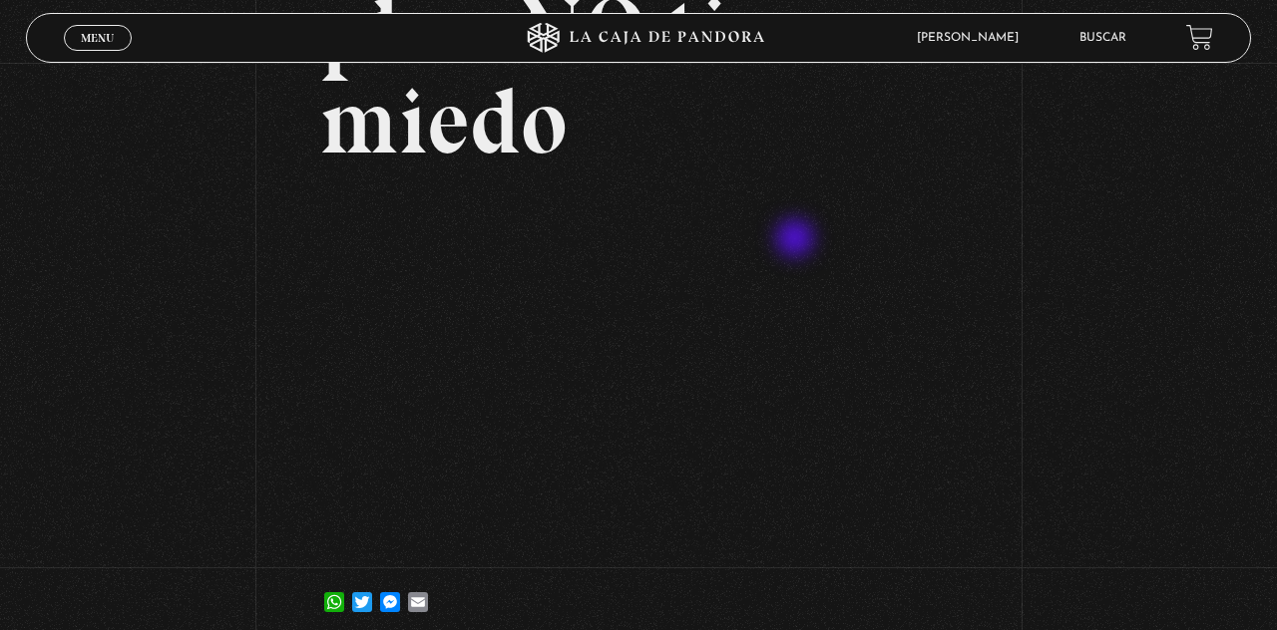
click at [1057, 343] on div "Volver [DATE] El que conoce el plan NO tiene miedo WhatsApp Twitter Messenger E…" at bounding box center [638, 219] width 1277 height 858
click at [1037, 541] on div "Volver [DATE] El que conoce el plan NO tiene miedo WhatsApp Twitter Messenger E…" at bounding box center [638, 219] width 1277 height 858
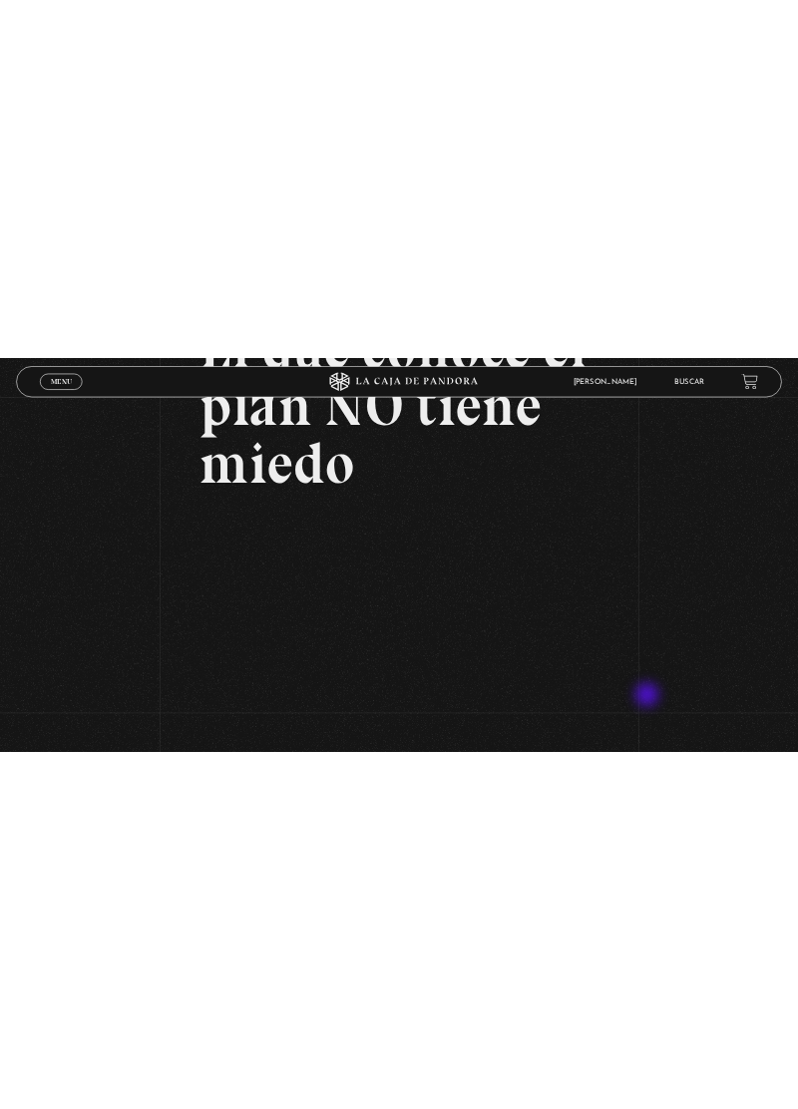
scroll to position [379, 0]
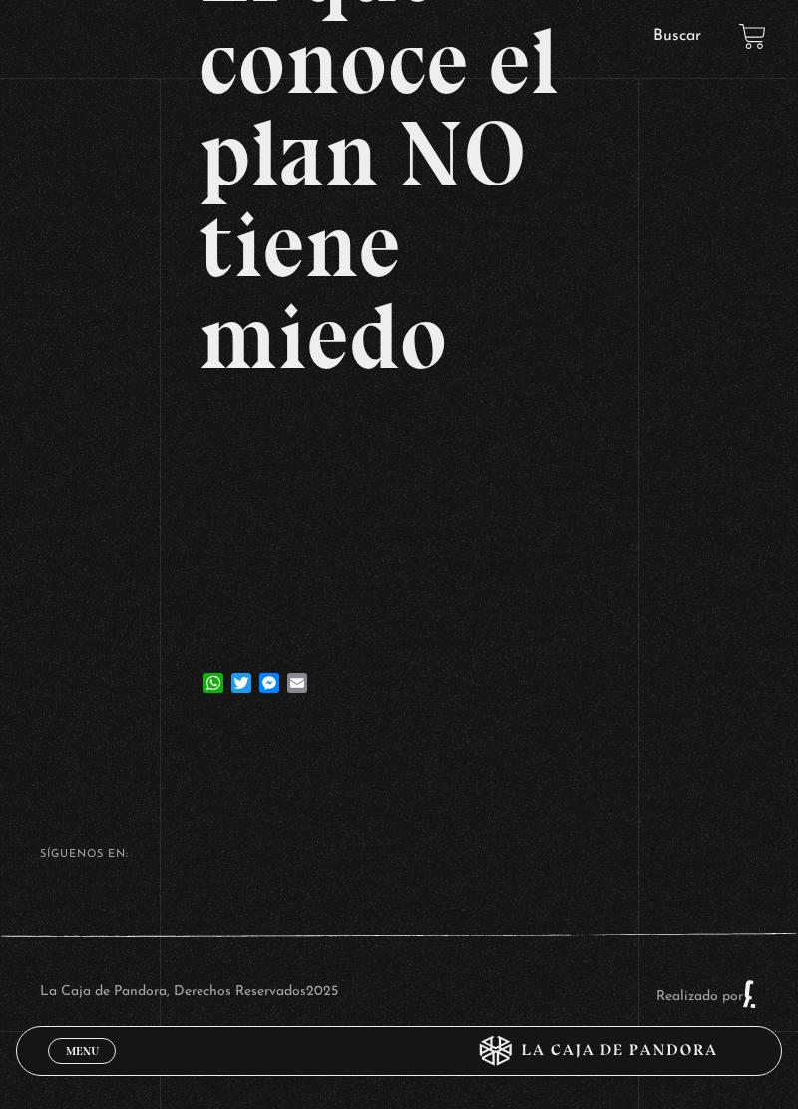
click at [0, 629] on footer "SÍguenos en: La Caja de Pandora, Derechos Reservados 2025 Realizado por" at bounding box center [399, 944] width 798 height 330
click at [0, 629] on div "SÍguenos en:" at bounding box center [399, 864] width 798 height 31
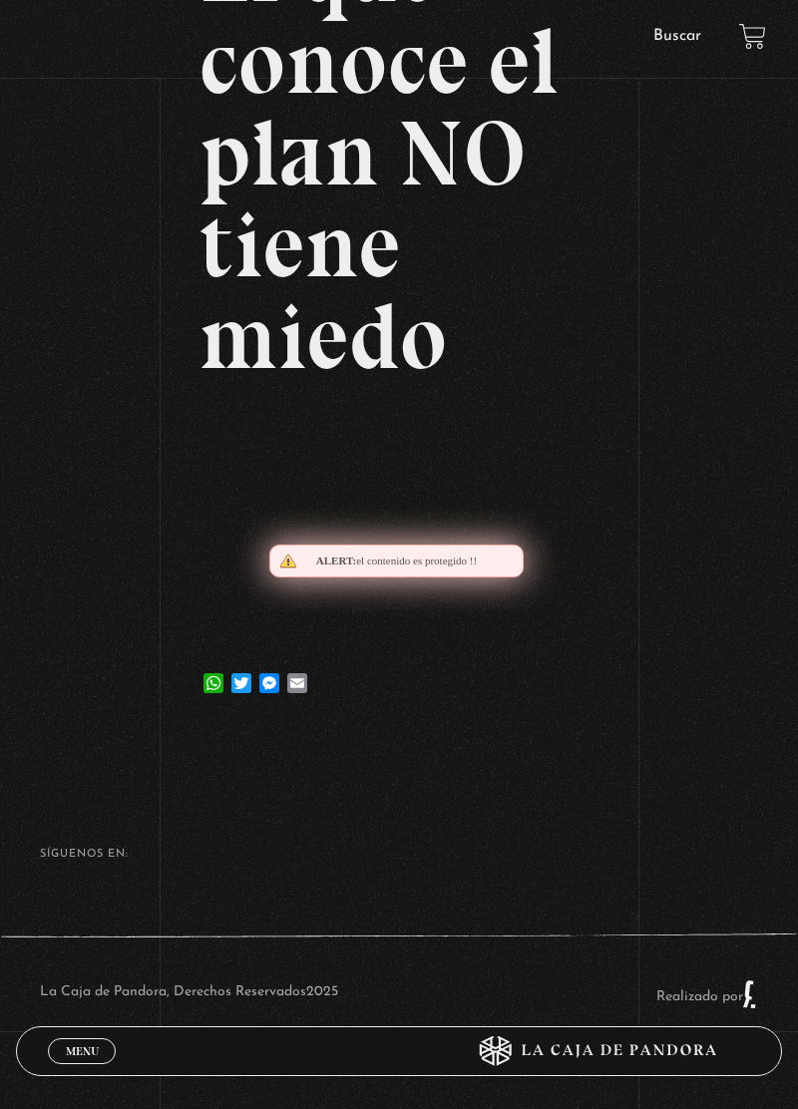
click at [0, 629] on div "SÍguenos en:" at bounding box center [399, 864] width 798 height 31
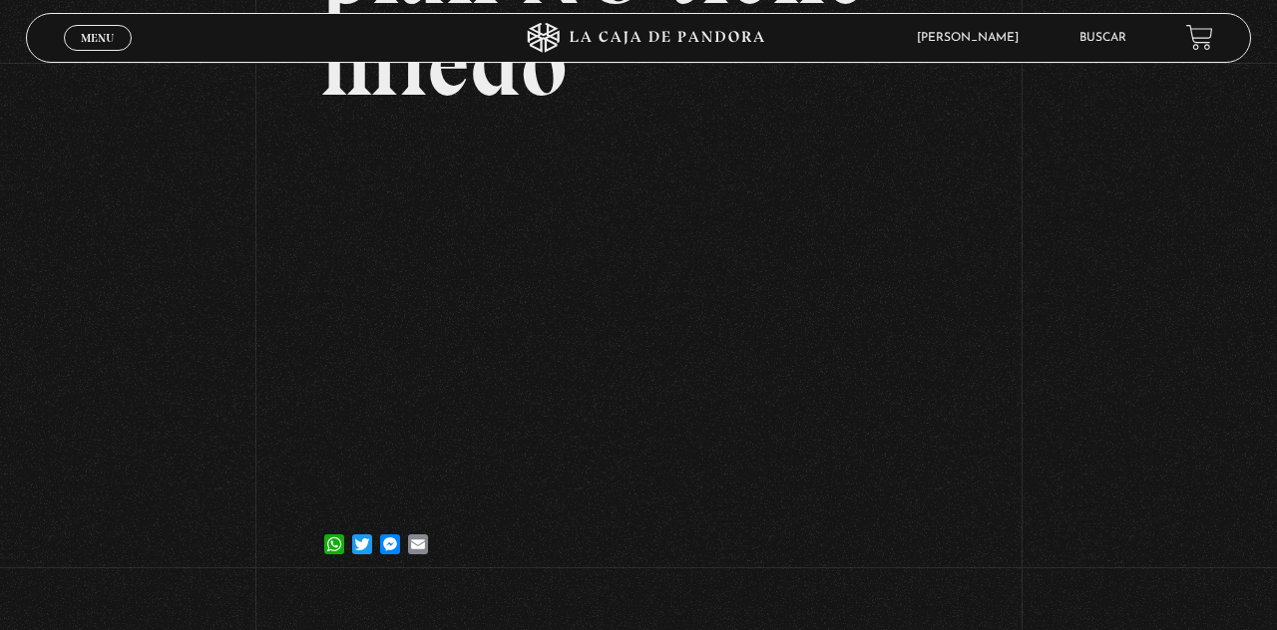
scroll to position [329, 0]
click at [1106, 343] on div "Volver [DATE] El que conoce el plan NO tiene miedo WhatsApp Twitter Messenger E…" at bounding box center [638, 163] width 1277 height 858
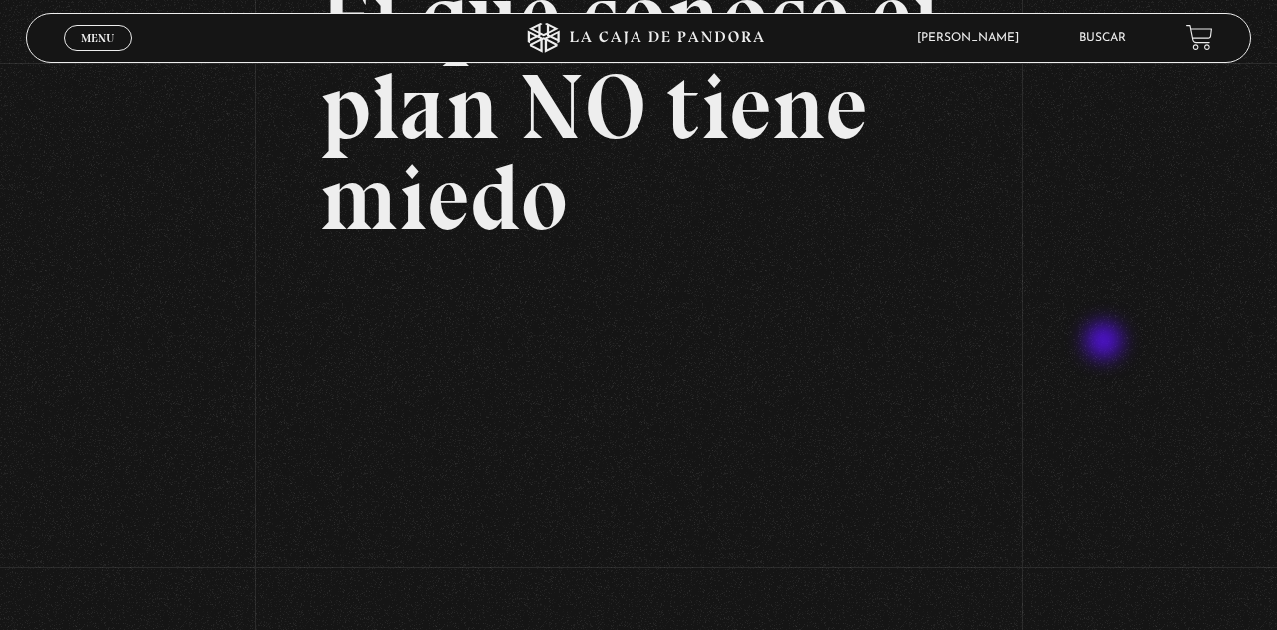
scroll to position [199, 0]
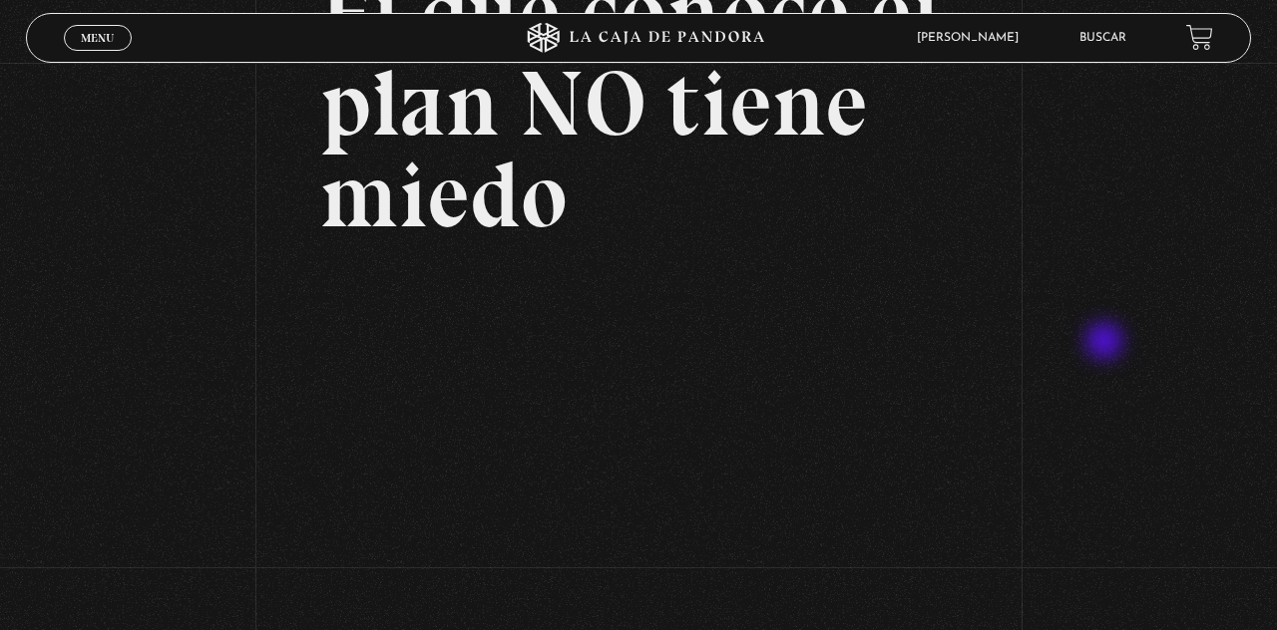
click at [19, 516] on div "Volver [DATE] El que conoce el plan NO tiene miedo WhatsApp Twitter Messenger E…" at bounding box center [638, 292] width 1277 height 858
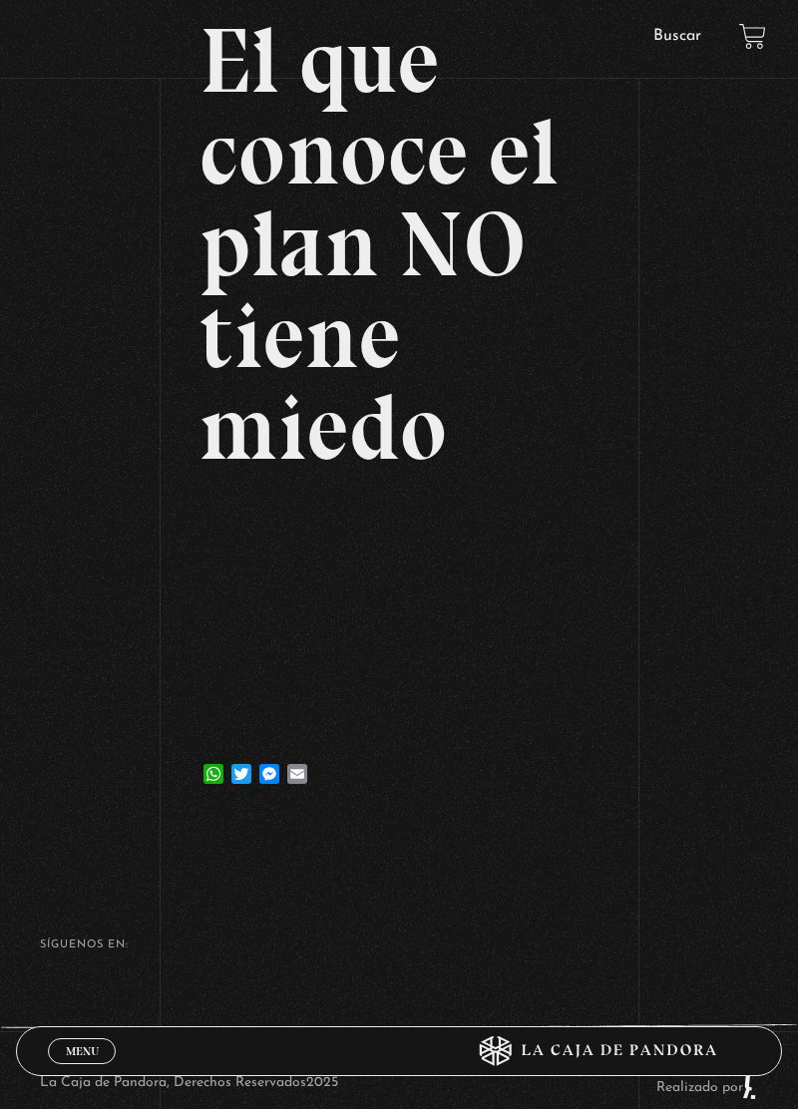
scroll to position [303, 0]
